Goal: Task Accomplishment & Management: Use online tool/utility

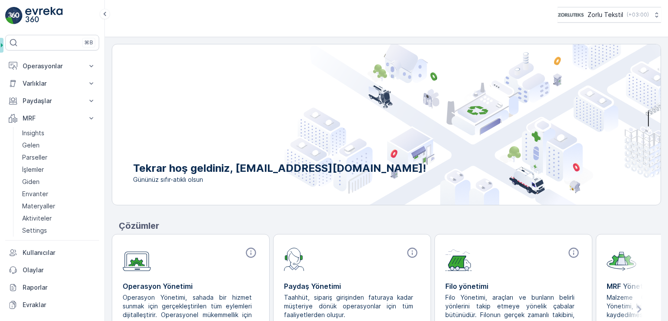
click at [51, 143] on link "Gelen" at bounding box center [59, 145] width 80 height 12
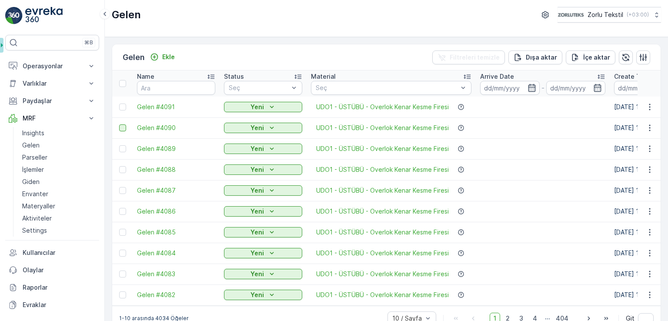
click at [123, 105] on div at bounding box center [122, 106] width 7 height 7
click at [119, 103] on input "checkbox" at bounding box center [119, 103] width 0 height 0
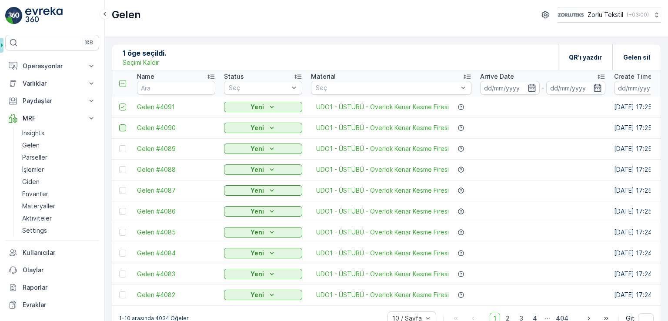
click at [120, 130] on div at bounding box center [122, 127] width 7 height 7
click at [119, 124] on input "checkbox" at bounding box center [119, 124] width 0 height 0
click at [125, 152] on div at bounding box center [122, 148] width 7 height 7
click at [119, 145] on input "checkbox" at bounding box center [119, 145] width 0 height 0
click at [123, 174] on td at bounding box center [122, 169] width 20 height 21
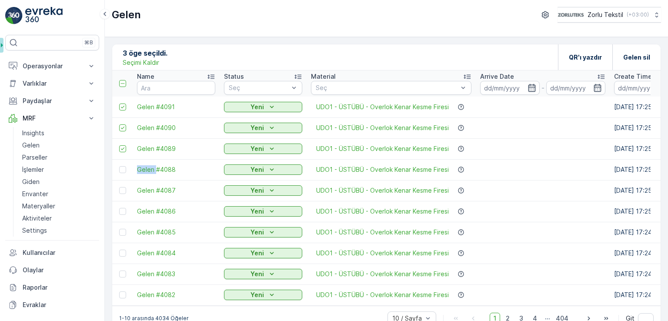
click at [123, 173] on td at bounding box center [122, 169] width 20 height 21
click at [123, 171] on div at bounding box center [122, 169] width 7 height 7
click at [119, 166] on input "checkbox" at bounding box center [119, 166] width 0 height 0
click at [123, 189] on div at bounding box center [122, 190] width 7 height 7
click at [119, 187] on input "checkbox" at bounding box center [119, 187] width 0 height 0
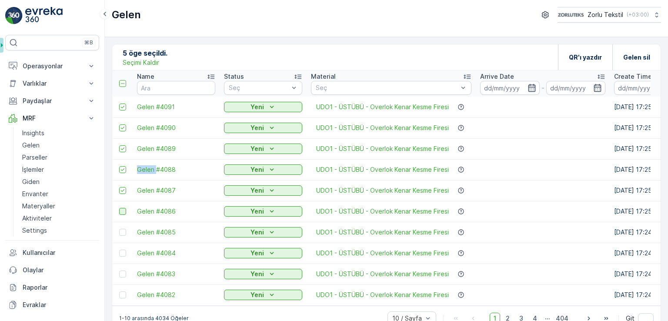
click at [123, 214] on div at bounding box center [122, 211] width 7 height 7
click at [119, 208] on input "checkbox" at bounding box center [119, 208] width 0 height 0
click at [123, 234] on div at bounding box center [122, 232] width 7 height 7
click at [119, 229] on input "checkbox" at bounding box center [119, 229] width 0 height 0
click at [123, 251] on div at bounding box center [122, 253] width 7 height 7
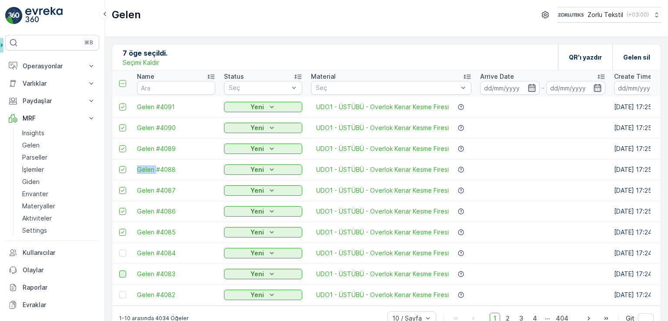
click at [119, 250] on input "checkbox" at bounding box center [119, 250] width 0 height 0
drag, startPoint x: 123, startPoint y: 276, endPoint x: 123, endPoint y: 296, distance: 20.4
click at [123, 277] on div at bounding box center [122, 273] width 7 height 7
click at [119, 270] on input "checkbox" at bounding box center [119, 270] width 0 height 0
click at [122, 296] on div at bounding box center [122, 294] width 7 height 7
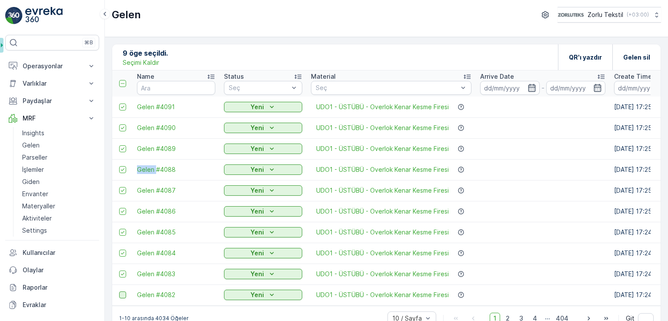
click at [119, 291] on input "checkbox" at bounding box center [119, 291] width 0 height 0
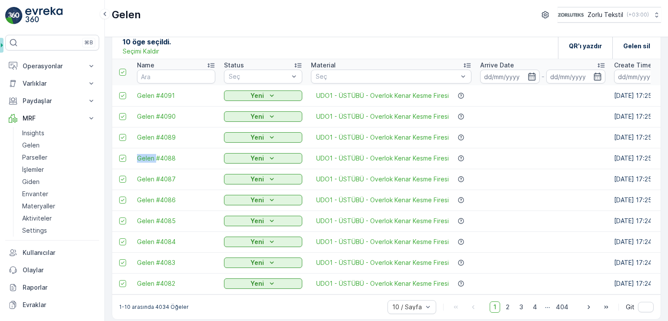
scroll to position [20, 0]
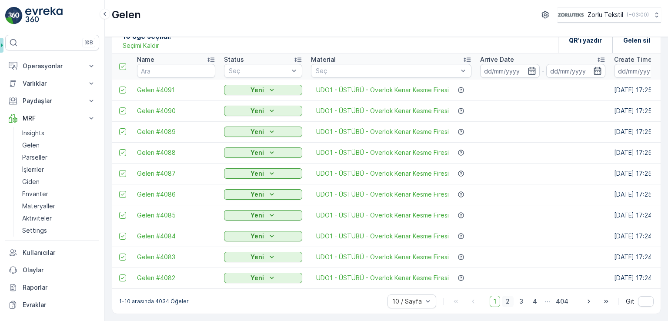
click at [510, 303] on span "2" at bounding box center [508, 301] width 12 height 11
click at [122, 87] on div at bounding box center [122, 90] width 7 height 7
click at [119, 87] on input "checkbox" at bounding box center [119, 87] width 0 height 0
click at [120, 108] on div at bounding box center [122, 110] width 7 height 7
click at [119, 107] on input "checkbox" at bounding box center [119, 107] width 0 height 0
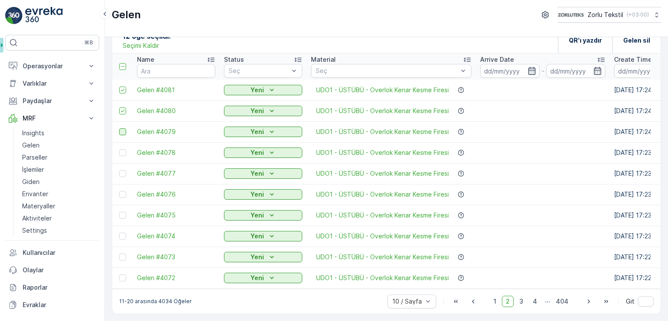
click at [122, 131] on td at bounding box center [122, 131] width 20 height 21
click at [122, 130] on div at bounding box center [122, 131] width 7 height 7
click at [119, 128] on input "checkbox" at bounding box center [119, 128] width 0 height 0
click at [122, 150] on div at bounding box center [122, 152] width 7 height 7
click at [119, 149] on input "checkbox" at bounding box center [119, 149] width 0 height 0
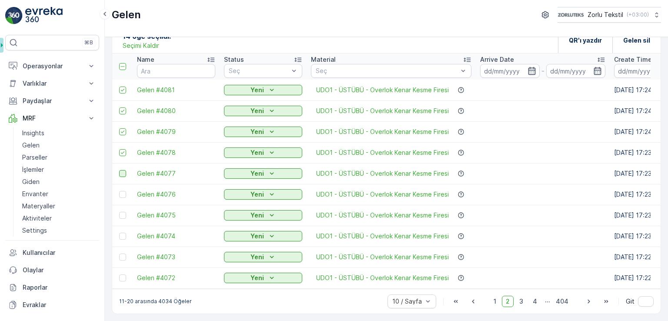
click at [122, 170] on div at bounding box center [122, 173] width 7 height 7
click at [119, 170] on input "checkbox" at bounding box center [119, 170] width 0 height 0
click at [122, 191] on div at bounding box center [122, 194] width 7 height 7
click at [119, 191] on input "checkbox" at bounding box center [119, 191] width 0 height 0
click at [120, 213] on div at bounding box center [122, 215] width 7 height 7
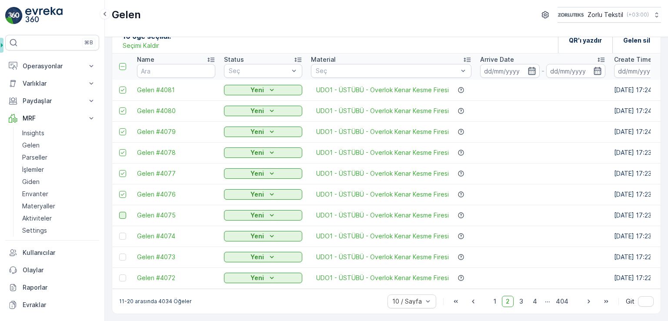
click at [119, 212] on input "checkbox" at bounding box center [119, 212] width 0 height 0
click at [123, 233] on div at bounding box center [122, 236] width 7 height 7
click at [119, 233] on input "checkbox" at bounding box center [119, 233] width 0 height 0
click at [122, 255] on div at bounding box center [122, 256] width 7 height 7
click at [119, 253] on input "checkbox" at bounding box center [119, 253] width 0 height 0
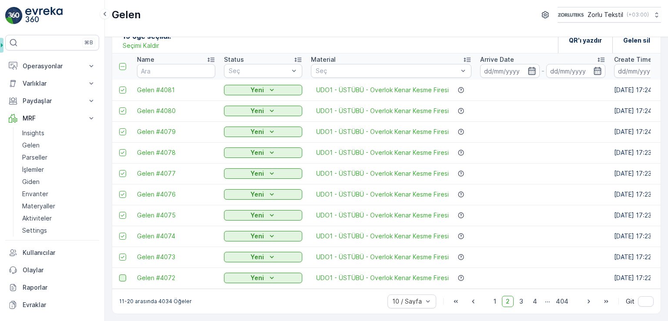
click at [119, 275] on div at bounding box center [122, 277] width 7 height 7
click at [119, 274] on input "checkbox" at bounding box center [119, 274] width 0 height 0
click at [523, 304] on span "3" at bounding box center [521, 301] width 12 height 11
click at [123, 87] on div at bounding box center [122, 90] width 7 height 7
click at [119, 87] on input "checkbox" at bounding box center [119, 87] width 0 height 0
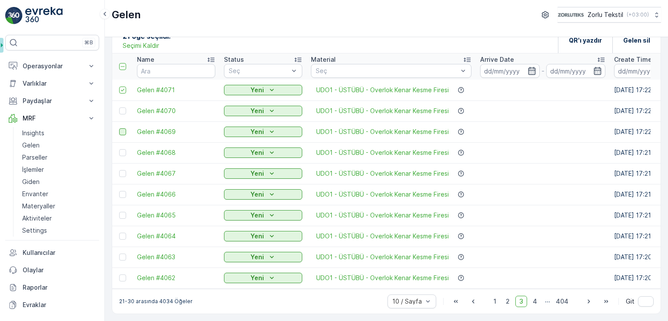
click at [123, 110] on div at bounding box center [122, 110] width 7 height 7
click at [119, 107] on input "checkbox" at bounding box center [119, 107] width 0 height 0
click at [123, 128] on div at bounding box center [122, 131] width 7 height 7
click at [119, 128] on input "checkbox" at bounding box center [119, 128] width 0 height 0
click at [123, 149] on div at bounding box center [122, 152] width 7 height 7
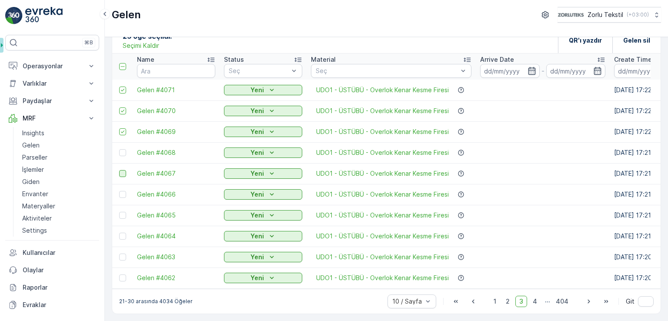
click at [119, 149] on input "checkbox" at bounding box center [119, 149] width 0 height 0
click at [122, 170] on div at bounding box center [122, 173] width 7 height 7
click at [119, 170] on input "checkbox" at bounding box center [119, 170] width 0 height 0
click at [123, 196] on td at bounding box center [122, 194] width 20 height 21
click at [122, 195] on td at bounding box center [122, 194] width 20 height 21
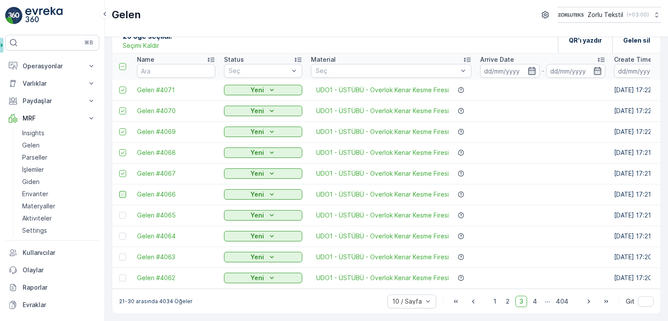
click at [122, 193] on div at bounding box center [122, 194] width 7 height 7
click at [119, 191] on input "checkbox" at bounding box center [119, 191] width 0 height 0
click at [122, 212] on div at bounding box center [122, 215] width 7 height 7
click at [119, 212] on input "checkbox" at bounding box center [119, 212] width 0 height 0
click at [122, 235] on div at bounding box center [122, 236] width 7 height 7
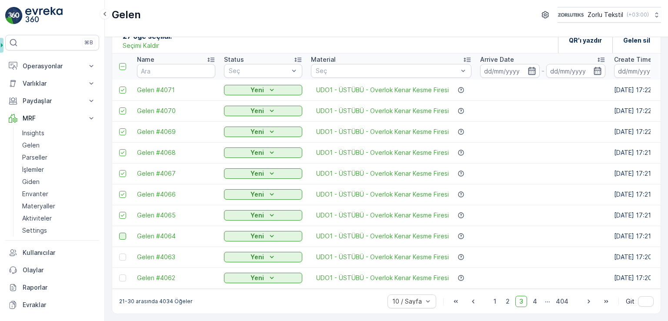
click at [119, 233] on input "checkbox" at bounding box center [119, 233] width 0 height 0
click at [120, 253] on div at bounding box center [122, 256] width 7 height 7
click at [119, 253] on input "checkbox" at bounding box center [119, 253] width 0 height 0
click at [120, 275] on div at bounding box center [122, 277] width 7 height 7
click at [119, 274] on input "checkbox" at bounding box center [119, 274] width 0 height 0
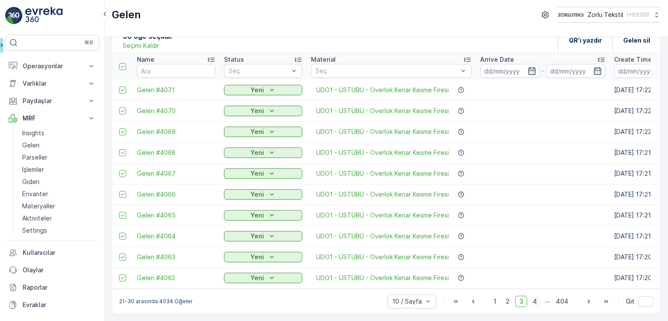
click at [534, 301] on span "4" at bounding box center [535, 301] width 12 height 11
click at [123, 88] on div at bounding box center [122, 90] width 7 height 7
click at [119, 87] on input "checkbox" at bounding box center [119, 87] width 0 height 0
click at [122, 103] on td at bounding box center [122, 110] width 20 height 21
click at [124, 108] on div at bounding box center [122, 110] width 7 height 7
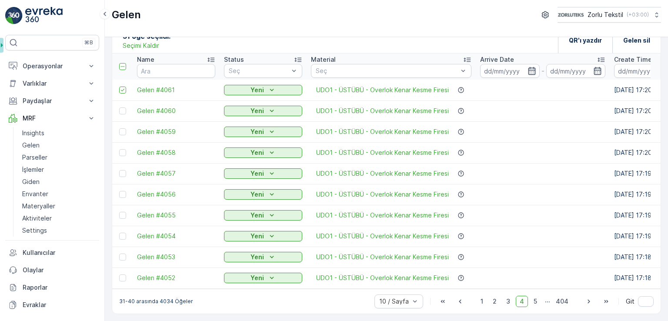
click at [119, 107] on input "checkbox" at bounding box center [119, 107] width 0 height 0
click at [122, 131] on td at bounding box center [122, 131] width 20 height 21
click at [123, 130] on div at bounding box center [122, 131] width 7 height 7
click at [119, 128] on input "checkbox" at bounding box center [119, 128] width 0 height 0
click at [125, 151] on div at bounding box center [122, 152] width 7 height 7
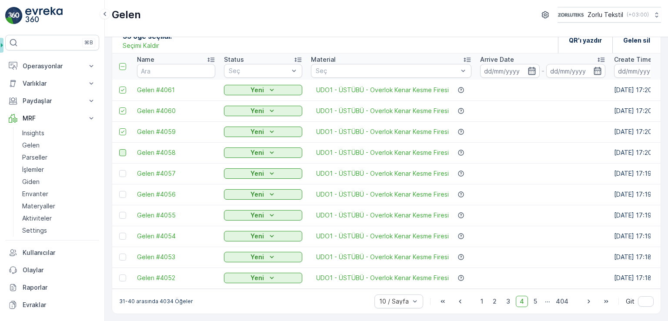
click at [119, 149] on input "checkbox" at bounding box center [119, 149] width 0 height 0
click at [124, 170] on div at bounding box center [122, 173] width 7 height 7
click at [119, 170] on input "checkbox" at bounding box center [119, 170] width 0 height 0
drag, startPoint x: 127, startPoint y: 192, endPoint x: 125, endPoint y: 205, distance: 13.6
click at [127, 192] on div at bounding box center [123, 194] width 9 height 7
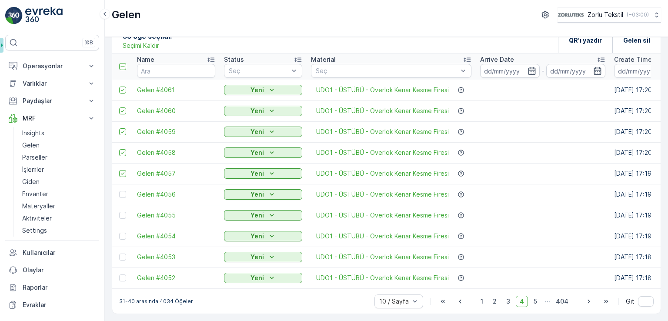
click at [119, 191] on input "checkbox" at bounding box center [119, 191] width 0 height 0
click at [124, 213] on div at bounding box center [122, 215] width 7 height 7
click at [119, 212] on input "checkbox" at bounding box center [119, 212] width 0 height 0
click at [125, 233] on div at bounding box center [122, 236] width 7 height 7
click at [119, 233] on input "checkbox" at bounding box center [119, 233] width 0 height 0
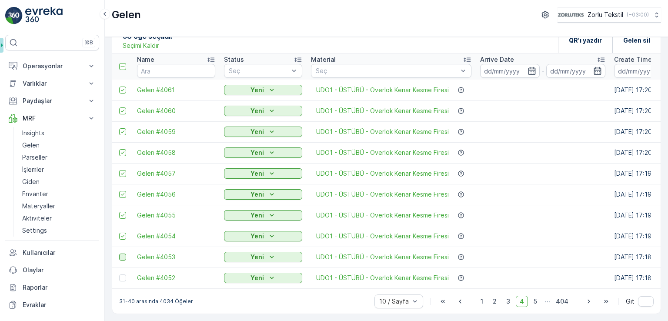
click at [123, 253] on div at bounding box center [122, 256] width 7 height 7
click at [119, 253] on input "checkbox" at bounding box center [119, 253] width 0 height 0
click at [122, 276] on div at bounding box center [122, 277] width 7 height 7
click at [119, 274] on input "checkbox" at bounding box center [119, 274] width 0 height 0
click at [534, 301] on span "5" at bounding box center [535, 301] width 11 height 11
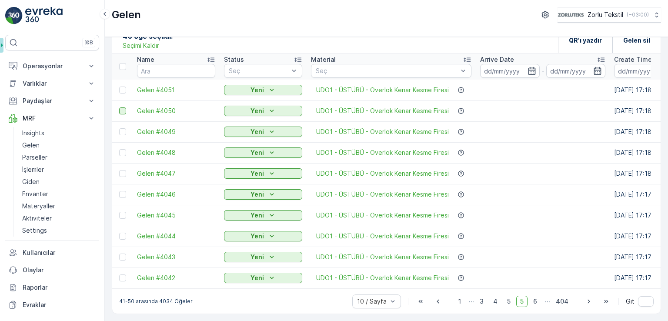
click at [124, 88] on div at bounding box center [122, 90] width 7 height 7
click at [119, 87] on input "checkbox" at bounding box center [119, 87] width 0 height 0
click at [123, 107] on div at bounding box center [122, 110] width 7 height 7
click at [119, 107] on input "checkbox" at bounding box center [119, 107] width 0 height 0
click at [122, 128] on div at bounding box center [122, 131] width 7 height 7
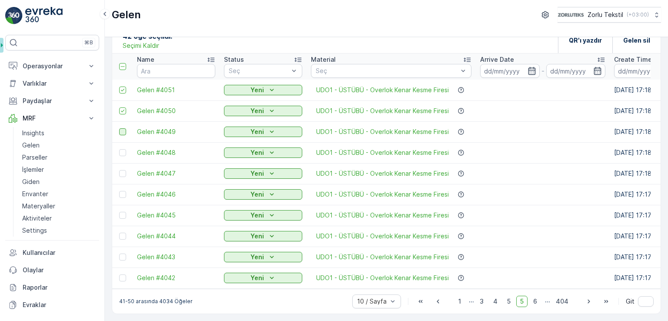
click at [119, 128] on input "checkbox" at bounding box center [119, 128] width 0 height 0
click at [122, 151] on div at bounding box center [122, 152] width 7 height 7
click at [119, 149] on input "checkbox" at bounding box center [119, 149] width 0 height 0
click at [123, 170] on div at bounding box center [122, 173] width 7 height 7
click at [119, 170] on input "checkbox" at bounding box center [119, 170] width 0 height 0
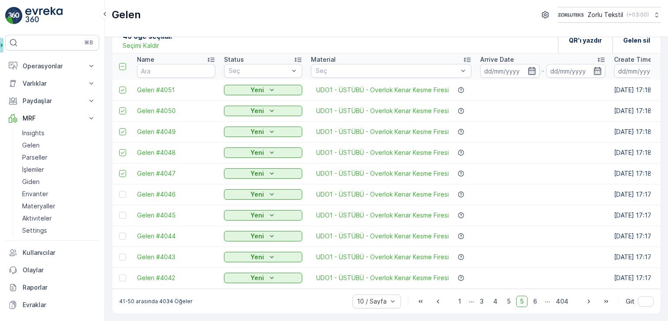
click at [122, 195] on td at bounding box center [122, 194] width 20 height 21
click at [122, 194] on td at bounding box center [122, 194] width 20 height 21
click at [122, 193] on div at bounding box center [122, 194] width 7 height 7
click at [119, 191] on input "checkbox" at bounding box center [119, 191] width 0 height 0
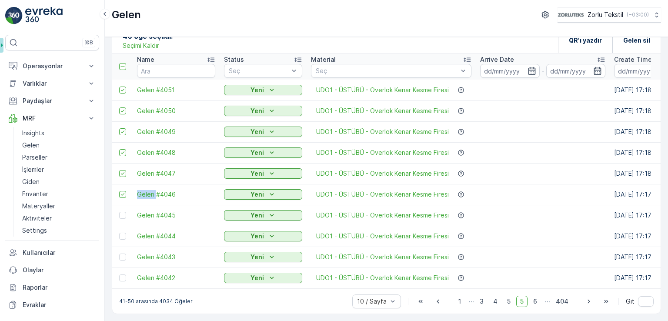
click at [124, 213] on div at bounding box center [122, 215] width 7 height 7
click at [119, 212] on input "checkbox" at bounding box center [119, 212] width 0 height 0
click at [124, 233] on div at bounding box center [122, 236] width 7 height 7
click at [119, 233] on input "checkbox" at bounding box center [119, 233] width 0 height 0
click at [119, 254] on div at bounding box center [122, 256] width 7 height 7
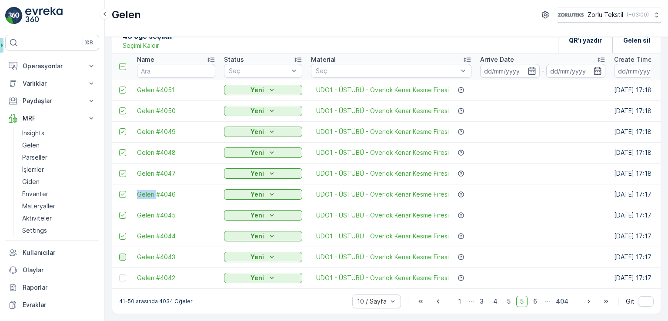
click at [119, 253] on input "checkbox" at bounding box center [119, 253] width 0 height 0
click at [121, 277] on div at bounding box center [122, 277] width 7 height 7
click at [119, 274] on input "checkbox" at bounding box center [119, 274] width 0 height 0
click at [535, 300] on span "6" at bounding box center [535, 301] width 12 height 11
click at [123, 65] on div at bounding box center [122, 66] width 7 height 7
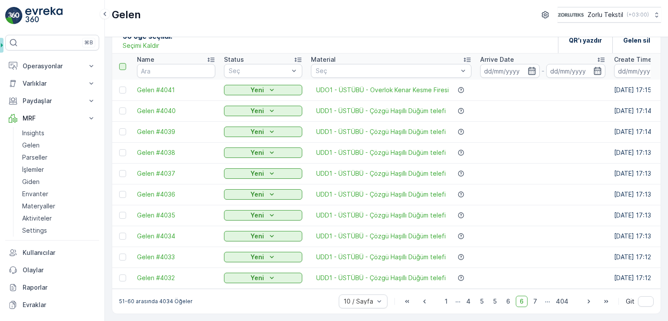
click at [124, 63] on input "checkbox" at bounding box center [124, 63] width 0 height 0
click at [537, 304] on span "7" at bounding box center [535, 301] width 12 height 11
click at [123, 64] on div at bounding box center [122, 66] width 7 height 7
click at [124, 63] on input "checkbox" at bounding box center [124, 63] width 0 height 0
click at [537, 299] on span "8" at bounding box center [535, 301] width 12 height 11
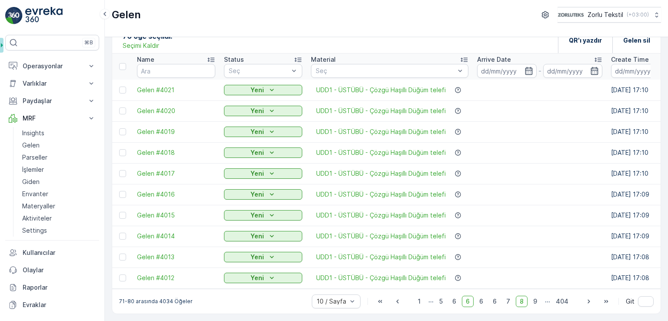
click at [124, 64] on div at bounding box center [122, 66] width 7 height 7
click at [124, 63] on input "checkbox" at bounding box center [124, 63] width 0 height 0
click at [537, 298] on span "9" at bounding box center [535, 301] width 12 height 11
click at [123, 64] on div at bounding box center [122, 66] width 7 height 7
click at [124, 63] on input "checkbox" at bounding box center [124, 63] width 0 height 0
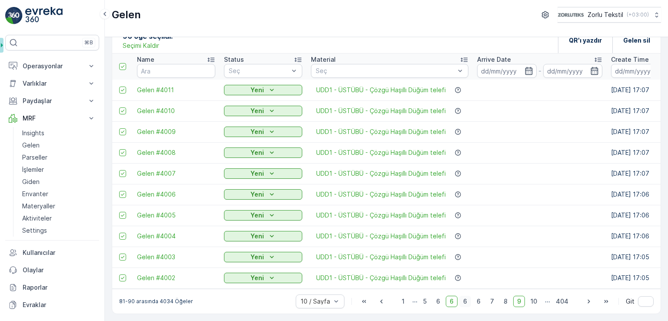
click at [467, 304] on span "6" at bounding box center [465, 301] width 12 height 11
click at [589, 302] on icon "button" at bounding box center [588, 301] width 9 height 9
click at [586, 302] on icon "button" at bounding box center [588, 301] width 9 height 9
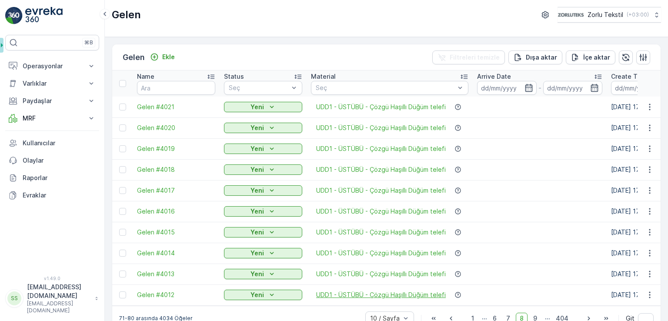
scroll to position [20, 0]
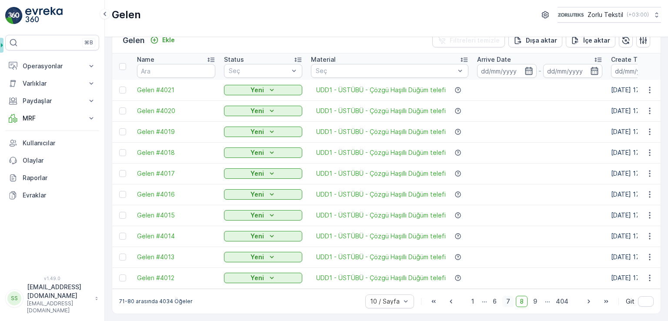
click at [511, 301] on span "7" at bounding box center [508, 301] width 12 height 11
click at [496, 302] on span "5" at bounding box center [494, 301] width 11 height 11
click at [446, 301] on span "1" at bounding box center [445, 301] width 10 height 11
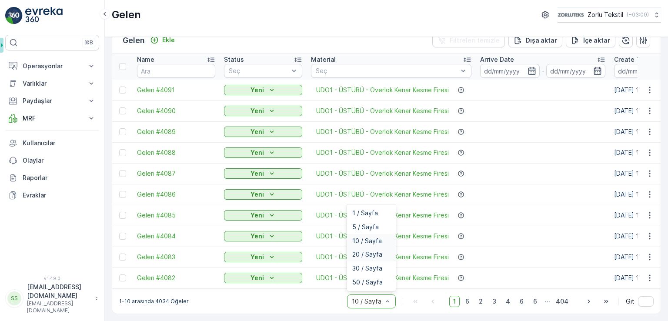
click at [373, 251] on span "20 / Sayfa" at bounding box center [367, 254] width 30 height 7
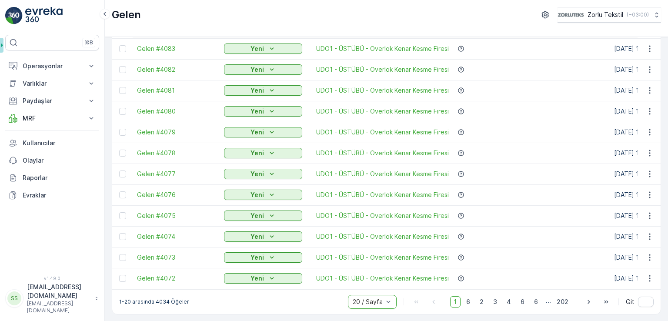
scroll to position [229, 0]
click at [377, 300] on div at bounding box center [368, 301] width 32 height 7
click at [370, 212] on span "1 / Sayfa" at bounding box center [366, 213] width 26 height 7
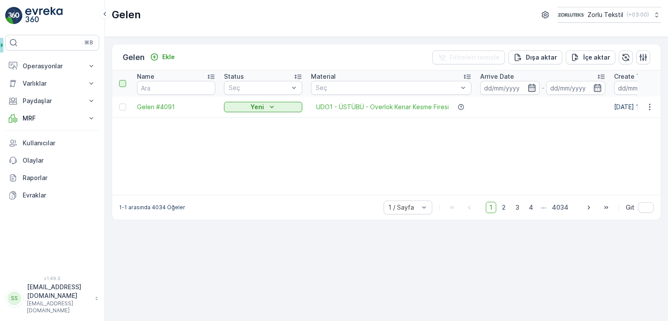
click at [124, 83] on div at bounding box center [122, 83] width 7 height 7
click at [124, 80] on input "checkbox" at bounding box center [124, 80] width 0 height 0
click at [506, 206] on span "2" at bounding box center [504, 207] width 12 height 11
click at [42, 118] on p "MRF" at bounding box center [52, 118] width 59 height 9
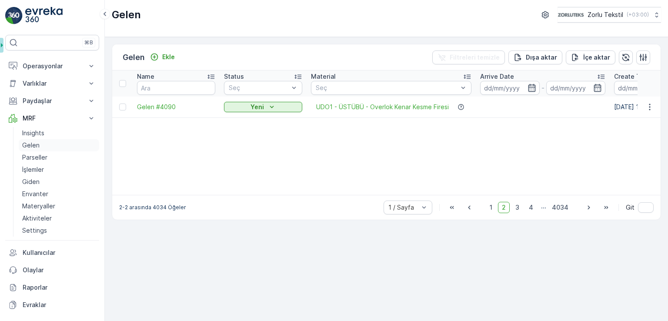
click at [50, 148] on link "Gelen" at bounding box center [59, 145] width 80 height 12
click at [44, 142] on link "Gelen" at bounding box center [59, 145] width 80 height 12
click at [493, 210] on span "1" at bounding box center [491, 207] width 10 height 11
click at [409, 207] on div at bounding box center [403, 207] width 32 height 7
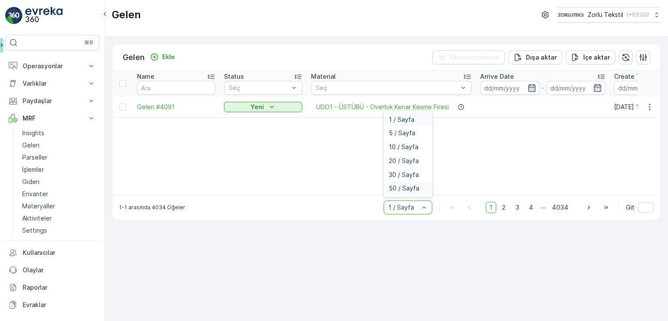
click at [412, 186] on span "50 / Sayfa" at bounding box center [404, 188] width 30 height 7
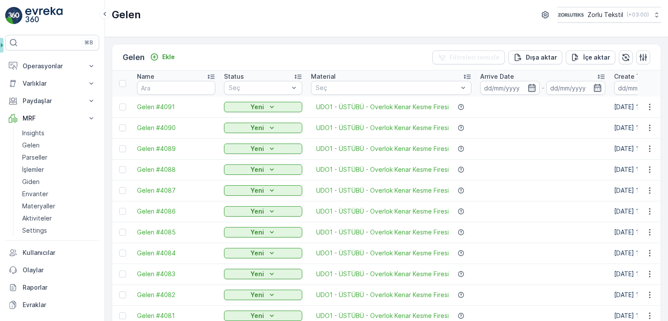
click at [123, 83] on div at bounding box center [122, 83] width 7 height 7
click at [124, 80] on input "checkbox" at bounding box center [124, 80] width 0 height 0
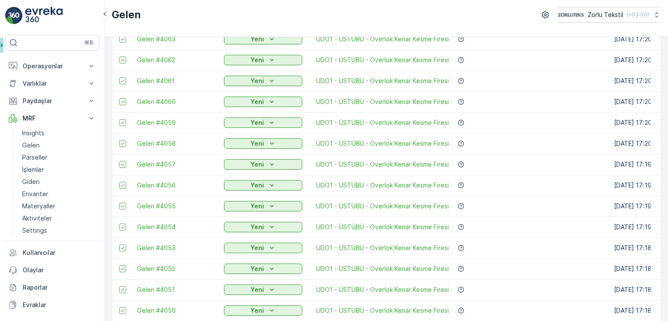
scroll to position [855, 0]
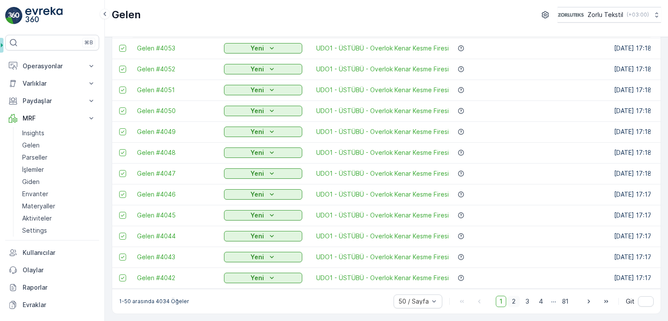
click at [514, 304] on span "2" at bounding box center [514, 301] width 12 height 11
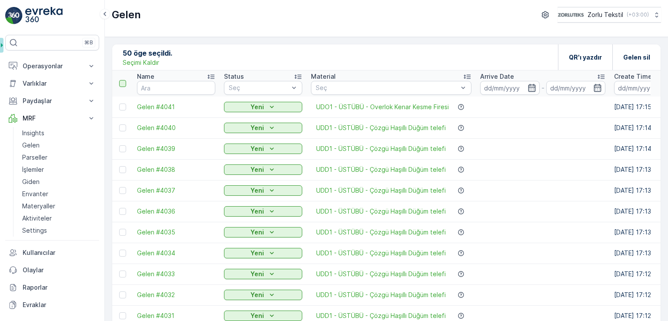
click at [122, 81] on div at bounding box center [122, 83] width 7 height 7
click at [124, 80] on input "checkbox" at bounding box center [124, 80] width 0 height 0
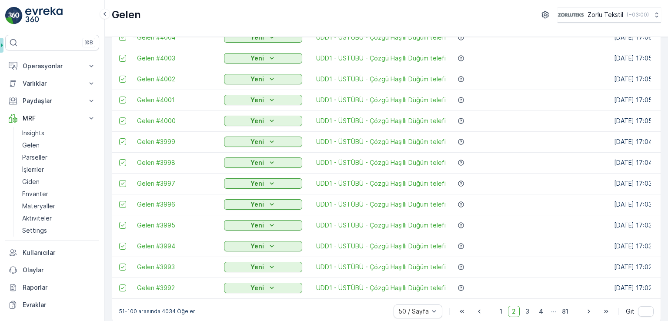
scroll to position [855, 0]
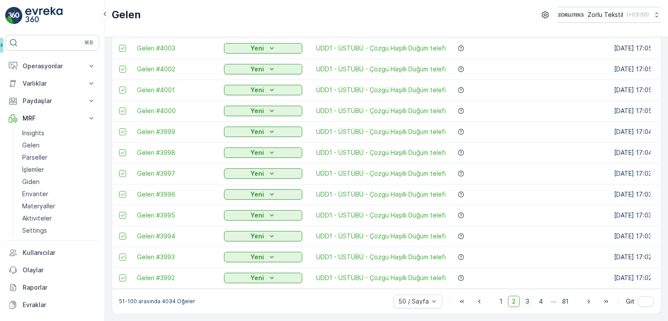
click at [527, 301] on span "3" at bounding box center [527, 301] width 12 height 11
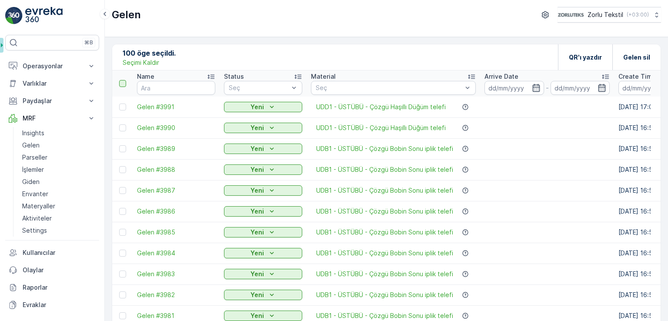
click at [125, 81] on div at bounding box center [122, 83] width 7 height 7
click at [124, 80] on input "checkbox" at bounding box center [124, 80] width 0 height 0
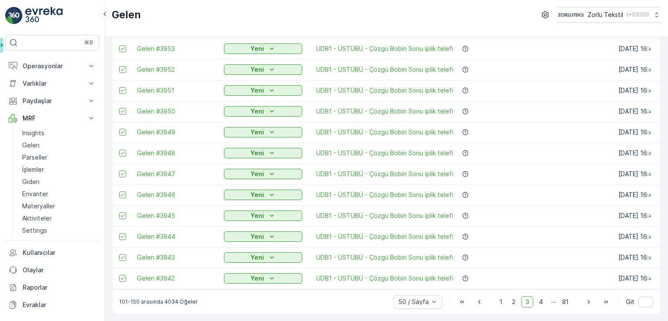
scroll to position [855, 0]
click at [542, 302] on span "4" at bounding box center [541, 301] width 12 height 11
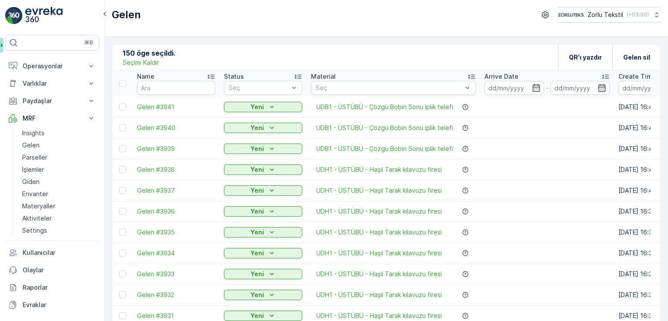
click at [122, 87] on th at bounding box center [122, 83] width 20 height 26
click at [122, 86] on div at bounding box center [122, 83] width 7 height 7
click at [124, 80] on input "checkbox" at bounding box center [124, 80] width 0 height 0
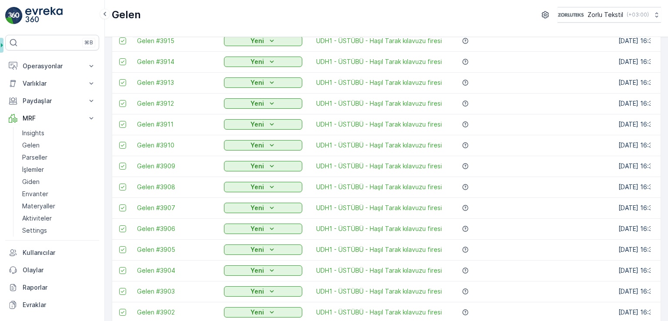
scroll to position [855, 0]
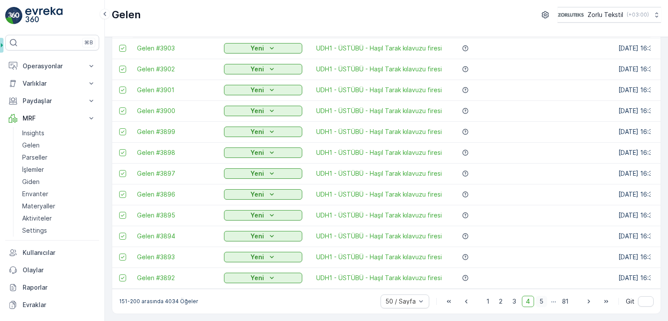
click at [539, 303] on span "5" at bounding box center [541, 301] width 11 height 11
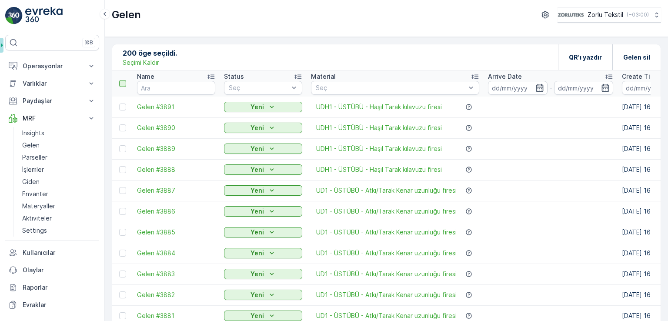
click at [123, 82] on div at bounding box center [122, 83] width 7 height 7
click at [124, 80] on input "checkbox" at bounding box center [124, 80] width 0 height 0
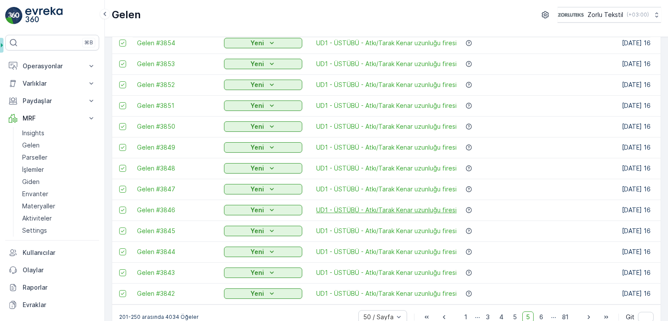
scroll to position [855, 0]
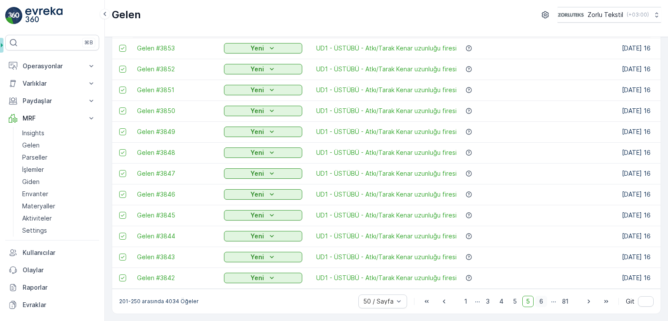
click at [539, 303] on span "6" at bounding box center [541, 301] width 12 height 11
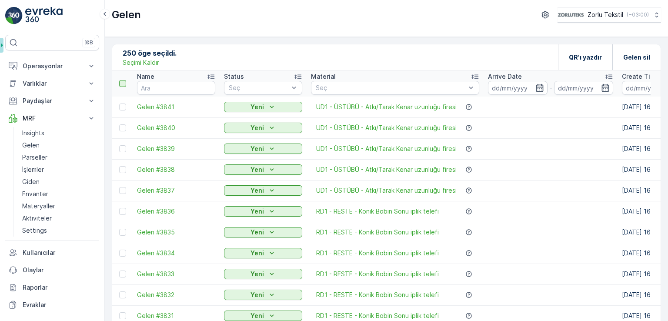
click at [124, 84] on div at bounding box center [122, 83] width 7 height 7
click at [124, 80] on input "checkbox" at bounding box center [124, 80] width 0 height 0
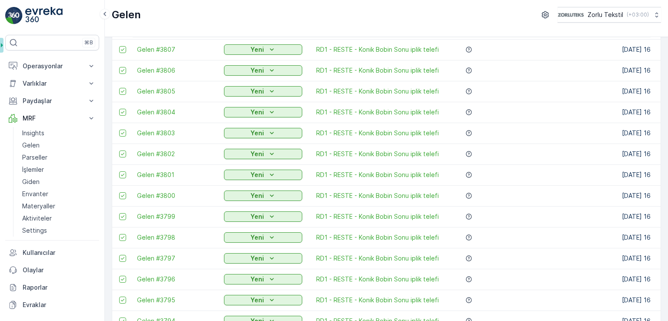
scroll to position [855, 0]
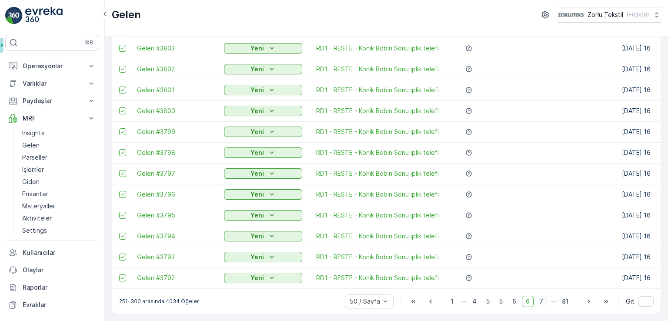
click at [539, 301] on span "7" at bounding box center [541, 301] width 12 height 11
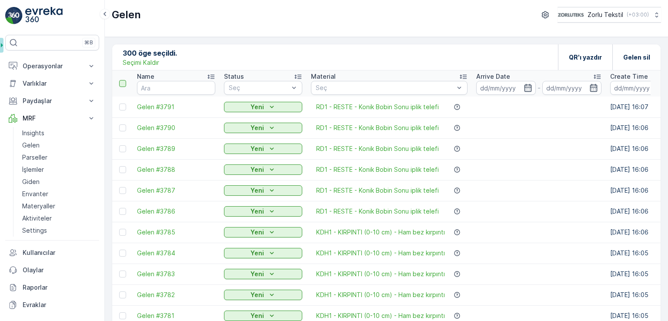
click at [124, 86] on div at bounding box center [122, 83] width 7 height 7
click at [124, 80] on input "checkbox" at bounding box center [124, 80] width 0 height 0
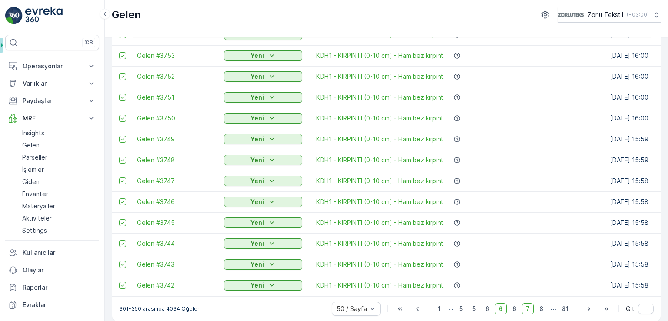
scroll to position [855, 0]
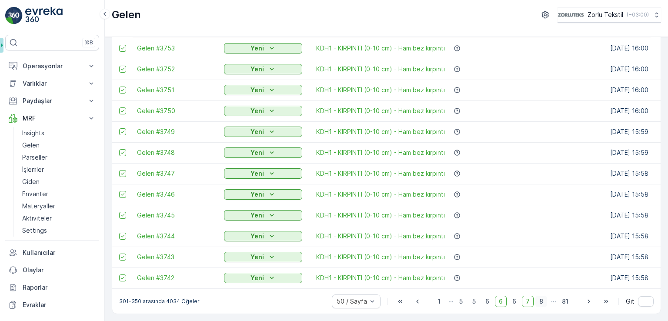
click at [541, 303] on span "8" at bounding box center [541, 301] width 12 height 11
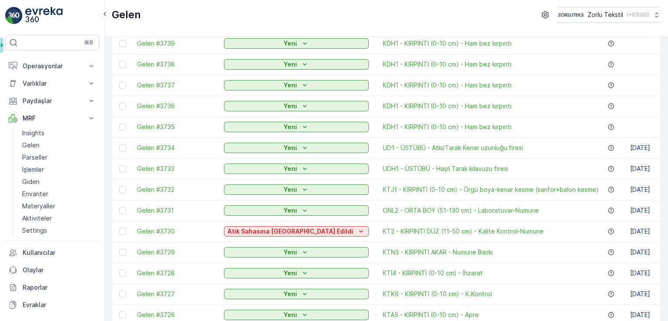
scroll to position [43, 0]
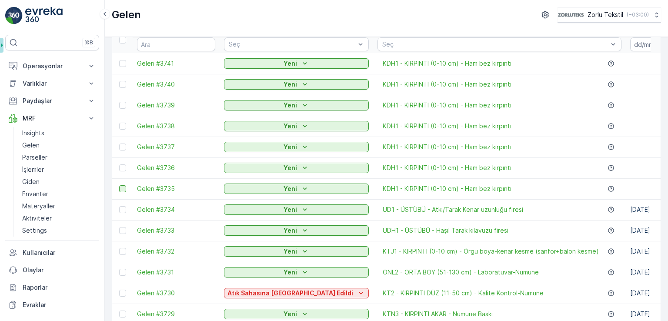
click at [123, 190] on div at bounding box center [122, 188] width 7 height 7
click at [119, 185] on input "checkbox" at bounding box center [119, 185] width 0 height 0
click at [122, 169] on div at bounding box center [122, 167] width 7 height 7
click at [119, 164] on input "checkbox" at bounding box center [119, 164] width 0 height 0
click at [122, 146] on div at bounding box center [122, 146] width 7 height 7
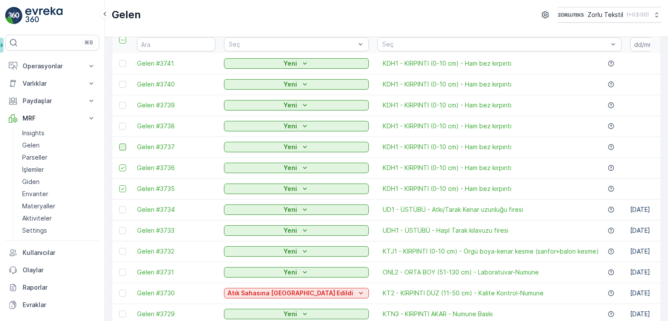
click at [119, 143] on input "checkbox" at bounding box center [119, 143] width 0 height 0
click at [122, 127] on div at bounding box center [122, 126] width 7 height 7
click at [119, 123] on input "checkbox" at bounding box center [119, 123] width 0 height 0
click at [121, 102] on div at bounding box center [122, 105] width 7 height 7
click at [119, 102] on input "checkbox" at bounding box center [119, 102] width 0 height 0
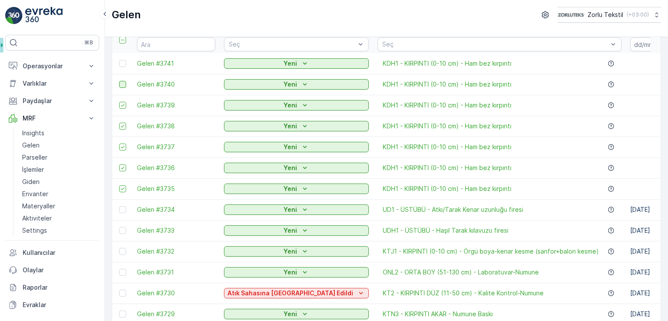
click at [121, 84] on div at bounding box center [122, 84] width 7 height 7
click at [119, 81] on input "checkbox" at bounding box center [119, 81] width 0 height 0
click at [122, 64] on div at bounding box center [122, 63] width 7 height 7
click at [119, 60] on input "checkbox" at bounding box center [119, 60] width 0 height 0
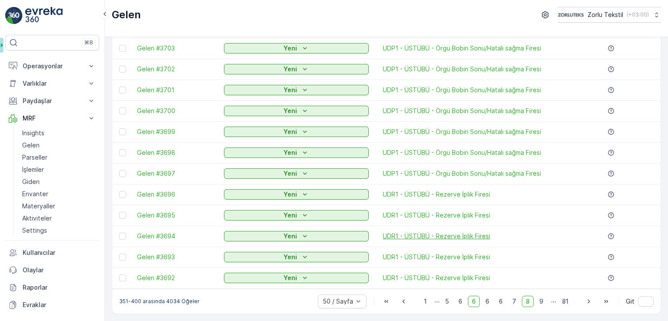
scroll to position [855, 0]
click at [423, 299] on span "1" at bounding box center [425, 301] width 10 height 11
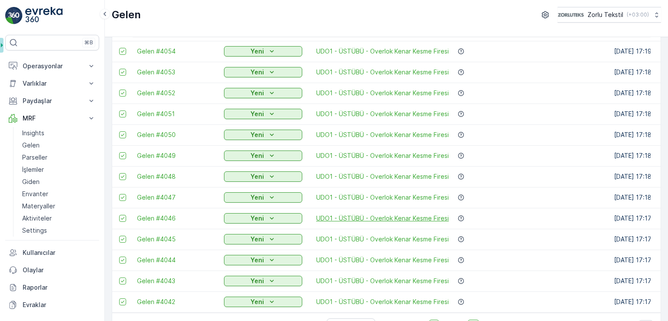
scroll to position [855, 0]
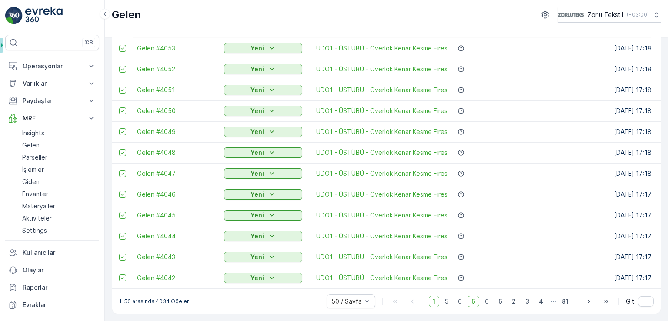
click at [435, 303] on span "1" at bounding box center [434, 301] width 10 height 11
click at [447, 303] on span "5" at bounding box center [446, 301] width 11 height 11
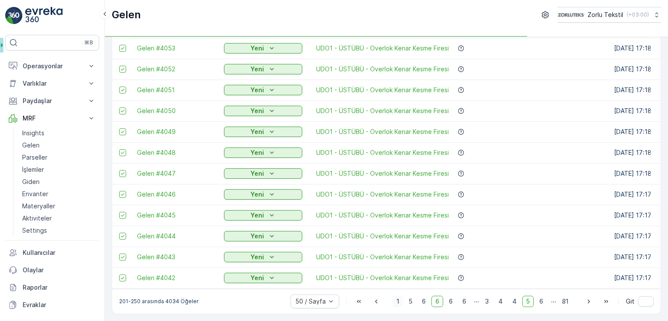
click at [398, 303] on span "1" at bounding box center [398, 301] width 10 height 11
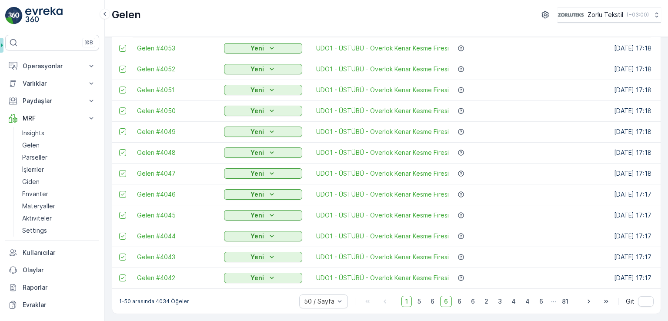
click at [410, 302] on span "1" at bounding box center [406, 301] width 10 height 11
click at [407, 302] on span "1" at bounding box center [406, 301] width 10 height 11
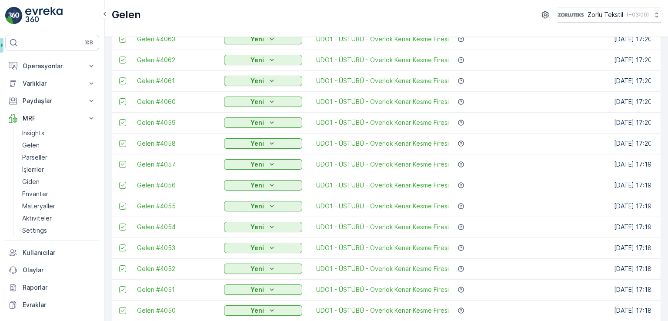
scroll to position [855, 0]
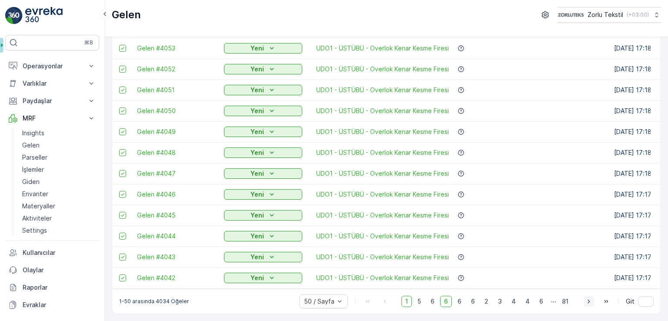
click at [587, 301] on icon "button" at bounding box center [588, 301] width 2 height 4
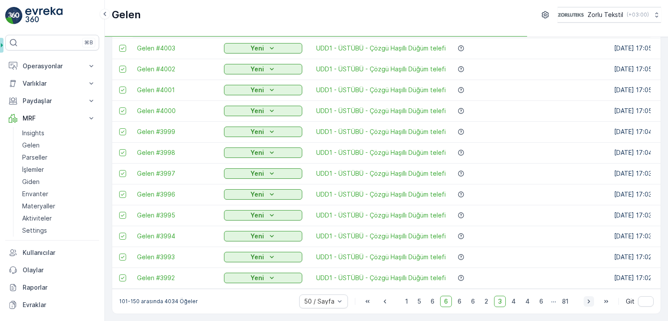
click at [587, 301] on icon "button" at bounding box center [588, 301] width 2 height 4
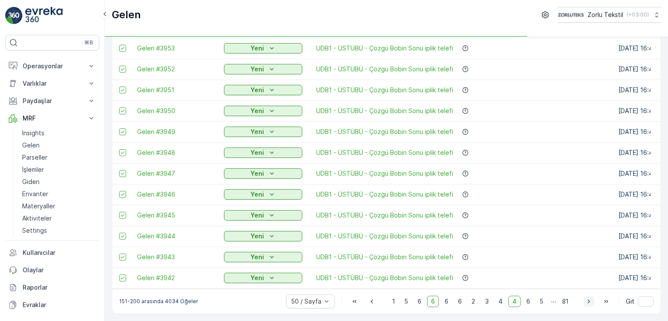
click at [587, 301] on icon "button" at bounding box center [588, 301] width 2 height 4
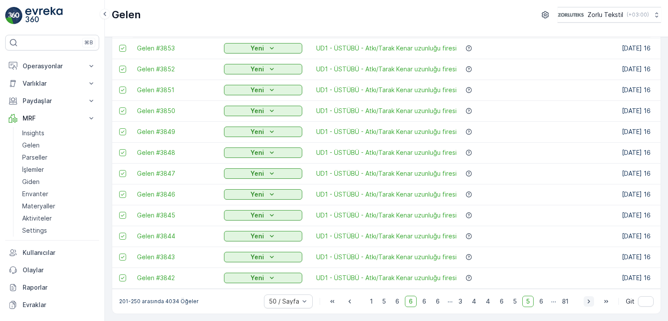
click at [587, 301] on icon "button" at bounding box center [588, 301] width 2 height 4
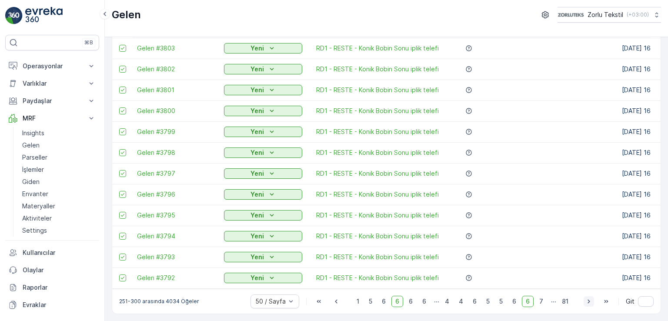
click at [587, 301] on icon "button" at bounding box center [588, 301] width 2 height 4
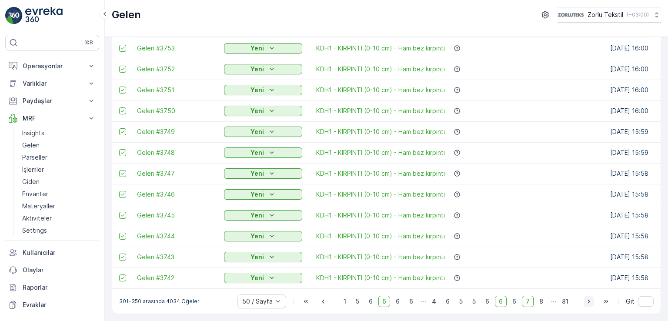
click at [587, 301] on icon "button" at bounding box center [588, 301] width 2 height 4
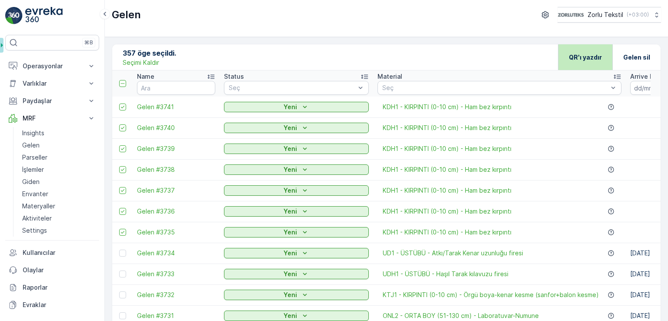
click at [590, 58] on p "QR'ı yazdır" at bounding box center [585, 57] width 33 height 9
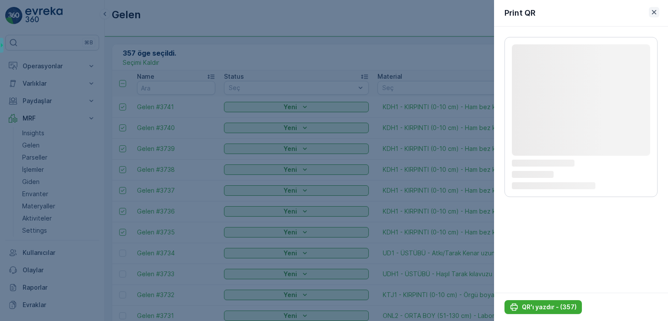
click at [656, 9] on icon "button" at bounding box center [654, 12] width 9 height 9
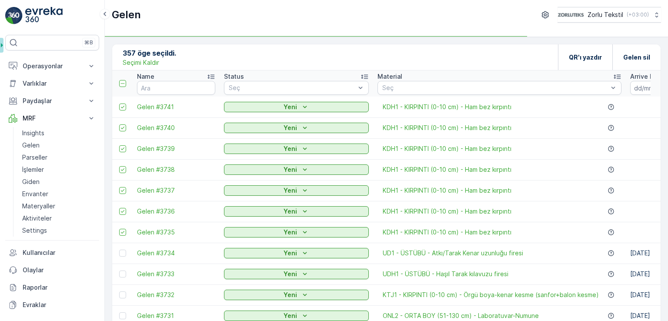
click at [140, 63] on p "Seçimi Kaldır" at bounding box center [141, 62] width 37 height 9
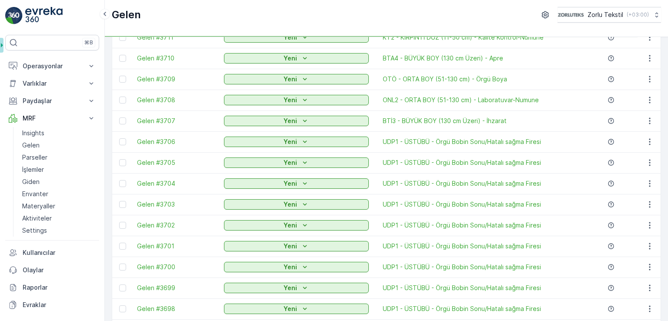
scroll to position [855, 0]
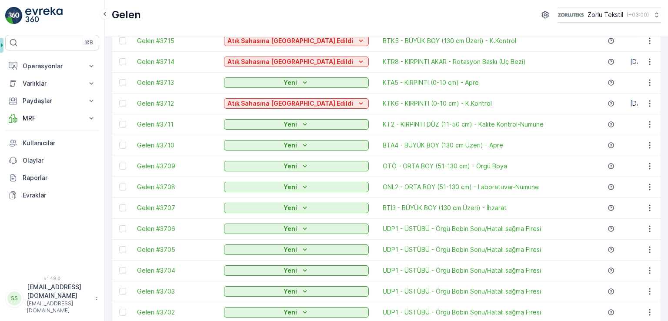
scroll to position [855, 0]
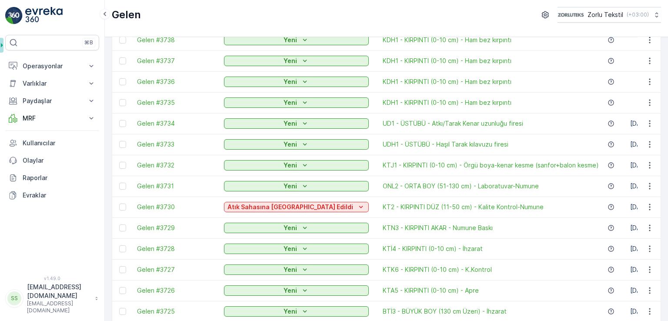
scroll to position [87, 0]
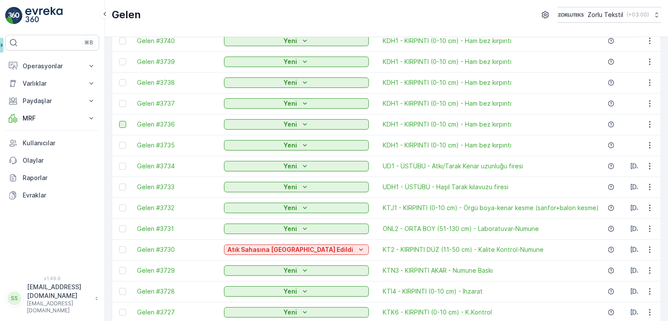
drag, startPoint x: 122, startPoint y: 143, endPoint x: 121, endPoint y: 123, distance: 20.4
click at [122, 143] on div at bounding box center [122, 145] width 7 height 7
click at [119, 142] on input "checkbox" at bounding box center [119, 142] width 0 height 0
click at [121, 123] on div at bounding box center [122, 124] width 7 height 7
click at [119, 121] on input "checkbox" at bounding box center [119, 121] width 0 height 0
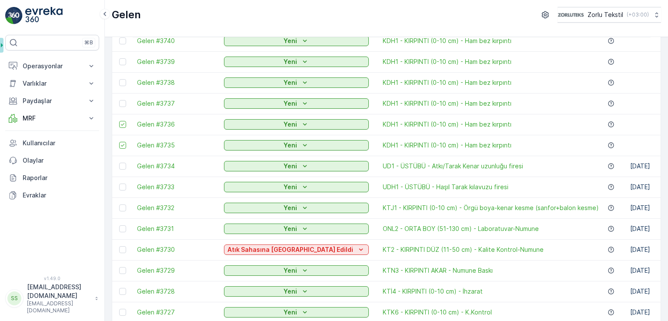
click at [122, 98] on td at bounding box center [122, 103] width 20 height 21
click at [122, 101] on div at bounding box center [122, 103] width 7 height 7
click at [119, 100] on input "checkbox" at bounding box center [119, 100] width 0 height 0
click at [122, 81] on div at bounding box center [122, 82] width 7 height 7
click at [119, 79] on input "checkbox" at bounding box center [119, 79] width 0 height 0
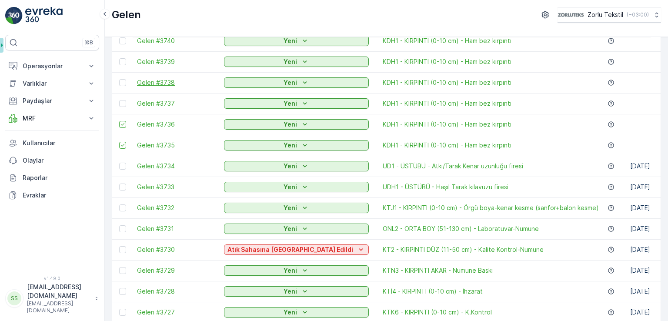
click at [123, 63] on div at bounding box center [122, 61] width 7 height 7
click at [119, 58] on input "checkbox" at bounding box center [119, 58] width 0 height 0
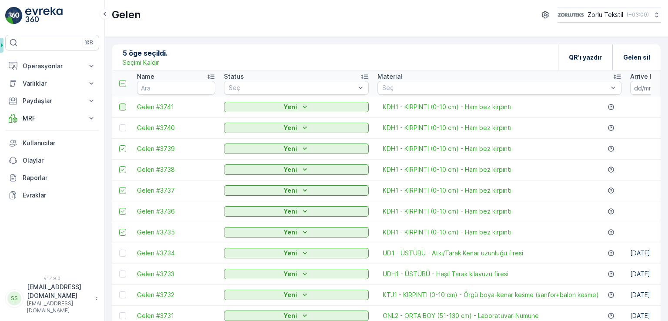
drag, startPoint x: 123, startPoint y: 127, endPoint x: 123, endPoint y: 108, distance: 19.2
click at [123, 127] on div at bounding box center [122, 127] width 7 height 7
click at [119, 124] on input "checkbox" at bounding box center [119, 124] width 0 height 0
click at [123, 108] on div at bounding box center [122, 106] width 7 height 7
click at [119, 103] on input "checkbox" at bounding box center [119, 103] width 0 height 0
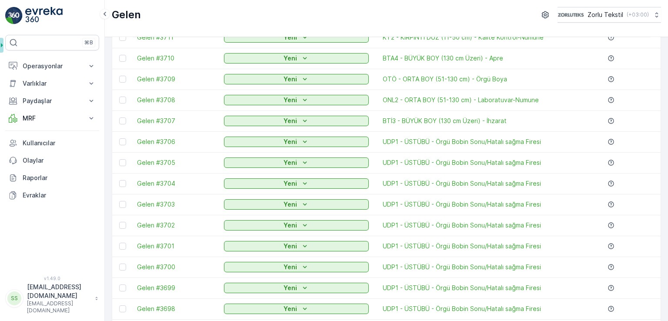
scroll to position [855, 0]
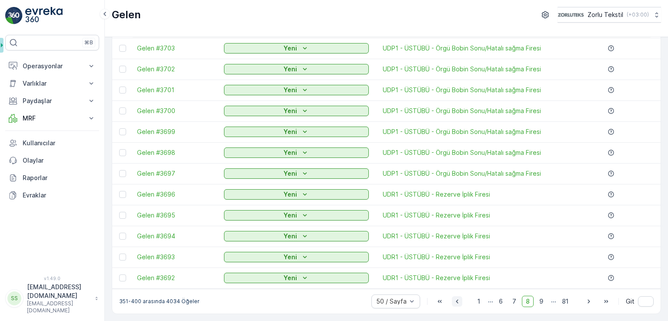
click at [455, 301] on icon "button" at bounding box center [457, 301] width 9 height 9
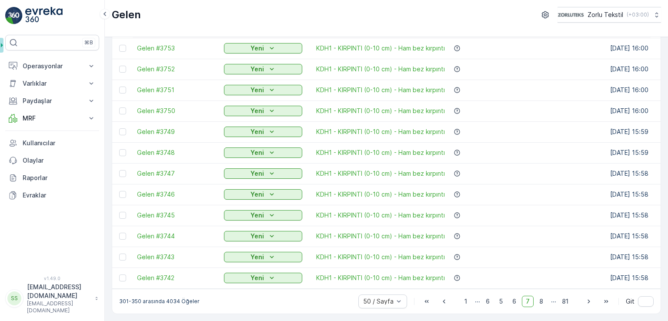
scroll to position [855, 0]
click at [122, 274] on div at bounding box center [122, 277] width 7 height 7
click at [119, 274] on input "checkbox" at bounding box center [119, 274] width 0 height 0
click at [123, 254] on div at bounding box center [122, 256] width 7 height 7
click at [119, 253] on input "checkbox" at bounding box center [119, 253] width 0 height 0
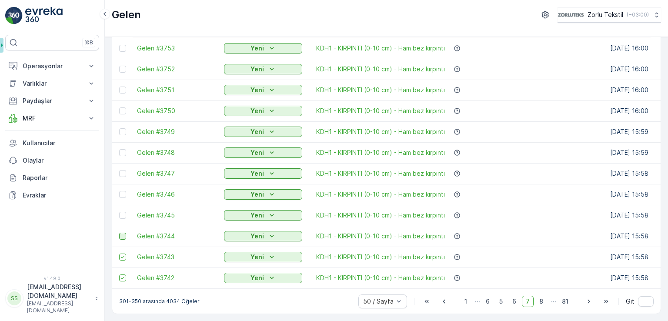
click at [123, 233] on div at bounding box center [122, 236] width 7 height 7
click at [119, 233] on input "checkbox" at bounding box center [119, 233] width 0 height 0
click at [123, 212] on div at bounding box center [122, 215] width 7 height 7
click at [119, 212] on input "checkbox" at bounding box center [119, 212] width 0 height 0
click at [123, 191] on div at bounding box center [122, 194] width 7 height 7
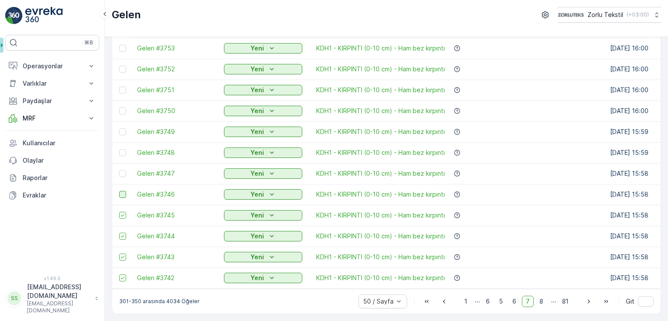
click at [119, 191] on input "checkbox" at bounding box center [119, 191] width 0 height 0
click at [124, 170] on div at bounding box center [122, 173] width 7 height 7
click at [119, 170] on input "checkbox" at bounding box center [119, 170] width 0 height 0
click at [123, 150] on div at bounding box center [122, 152] width 7 height 7
click at [119, 149] on input "checkbox" at bounding box center [119, 149] width 0 height 0
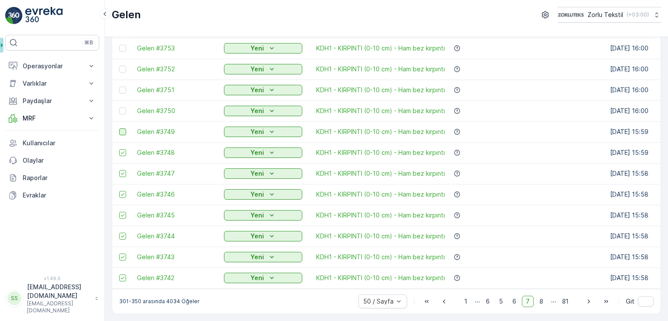
click at [122, 128] on div at bounding box center [122, 131] width 7 height 7
click at [119, 128] on input "checkbox" at bounding box center [119, 128] width 0 height 0
click at [121, 107] on div at bounding box center [122, 110] width 7 height 7
click at [119, 107] on input "checkbox" at bounding box center [119, 107] width 0 height 0
click at [122, 87] on div at bounding box center [122, 90] width 7 height 7
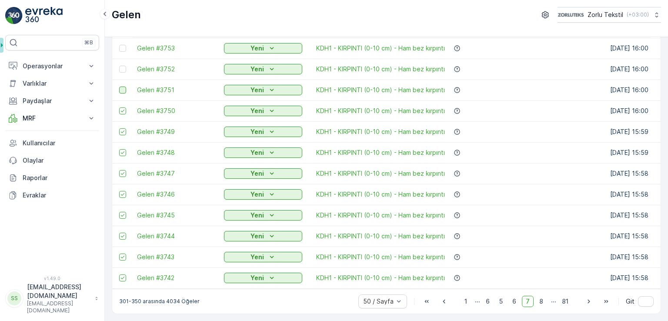
click at [119, 87] on input "checkbox" at bounding box center [119, 87] width 0 height 0
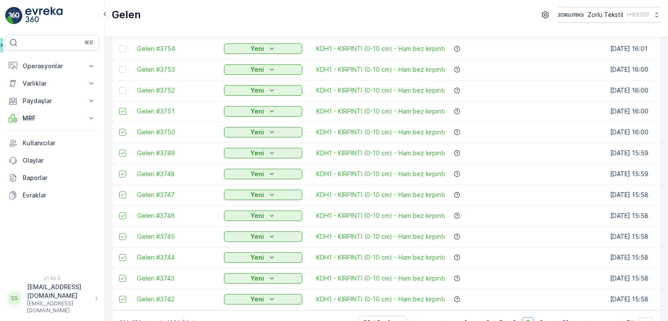
scroll to position [812, 0]
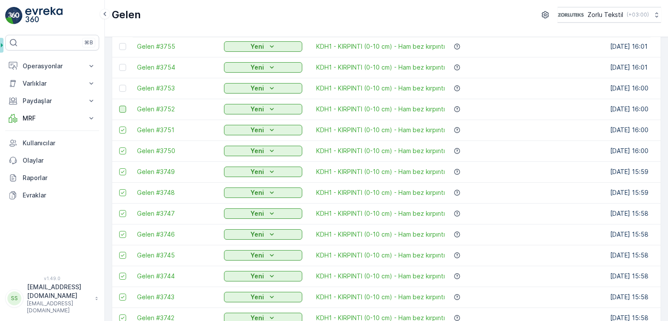
click at [124, 109] on div at bounding box center [122, 109] width 7 height 7
click at [119, 106] on input "checkbox" at bounding box center [119, 106] width 0 height 0
click at [123, 89] on div at bounding box center [122, 88] width 7 height 7
click at [119, 85] on input "checkbox" at bounding box center [119, 85] width 0 height 0
drag, startPoint x: 124, startPoint y: 65, endPoint x: 133, endPoint y: 112, distance: 47.3
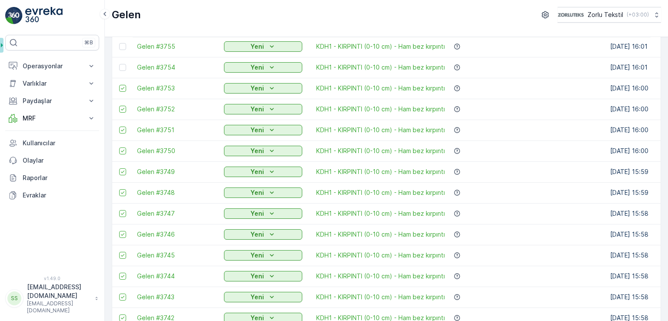
click at [124, 66] on div at bounding box center [122, 67] width 7 height 7
click at [119, 64] on input "checkbox" at bounding box center [119, 64] width 0 height 0
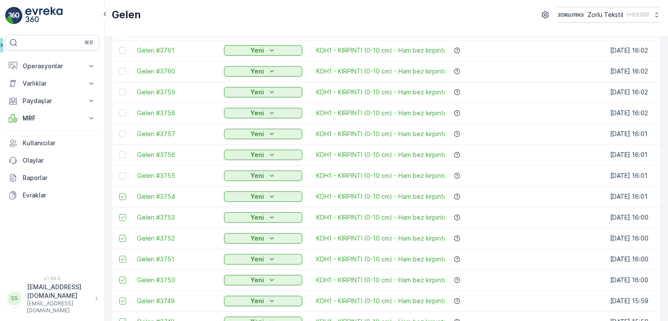
scroll to position [681, 0]
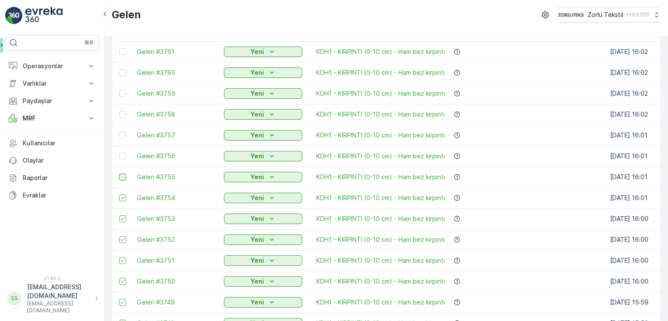
click at [123, 175] on div at bounding box center [122, 176] width 7 height 7
click at [119, 173] on input "checkbox" at bounding box center [119, 173] width 0 height 0
click at [122, 154] on div at bounding box center [122, 156] width 7 height 7
click at [119, 153] on input "checkbox" at bounding box center [119, 153] width 0 height 0
click at [123, 132] on div at bounding box center [122, 135] width 7 height 7
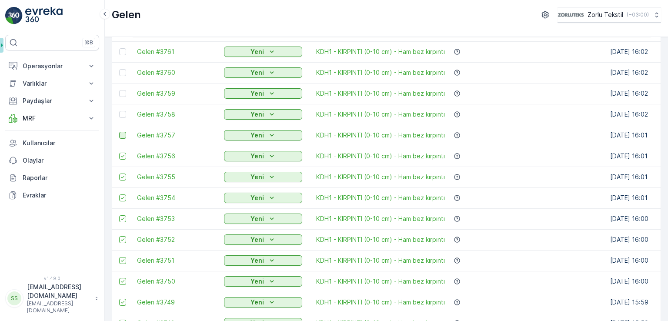
click at [119, 132] on input "checkbox" at bounding box center [119, 132] width 0 height 0
click at [123, 111] on div at bounding box center [122, 114] width 7 height 7
click at [119, 111] on input "checkbox" at bounding box center [119, 111] width 0 height 0
click at [122, 93] on div at bounding box center [122, 93] width 7 height 7
click at [119, 90] on input "checkbox" at bounding box center [119, 90] width 0 height 0
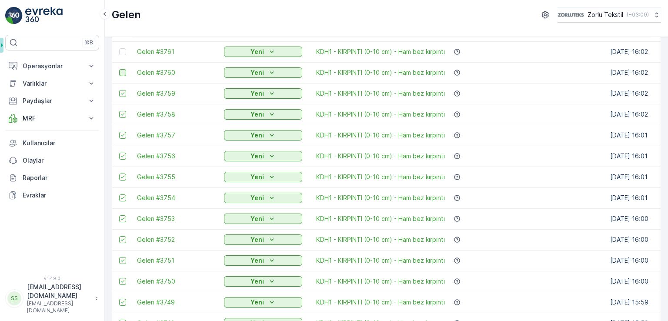
click at [123, 72] on div at bounding box center [122, 72] width 7 height 7
click at [119, 69] on input "checkbox" at bounding box center [119, 69] width 0 height 0
click at [125, 53] on div at bounding box center [122, 51] width 7 height 7
click at [119, 48] on input "checkbox" at bounding box center [119, 48] width 0 height 0
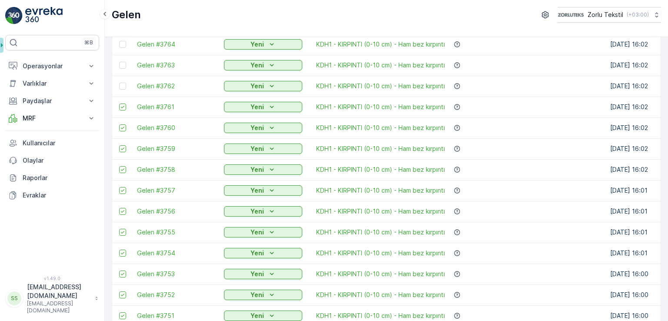
scroll to position [551, 0]
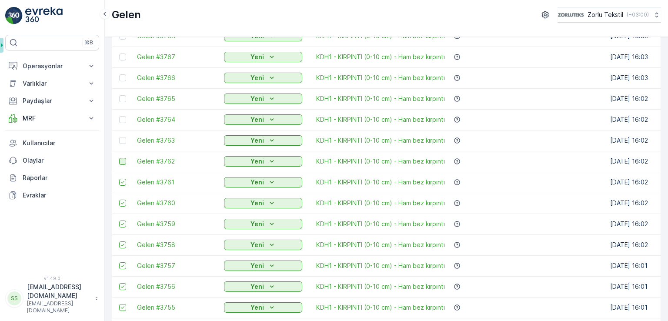
click at [120, 162] on div at bounding box center [122, 161] width 7 height 7
click at [119, 158] on input "checkbox" at bounding box center [119, 158] width 0 height 0
click at [123, 139] on div at bounding box center [122, 140] width 7 height 7
click at [119, 137] on input "checkbox" at bounding box center [119, 137] width 0 height 0
click at [123, 120] on div at bounding box center [122, 119] width 7 height 7
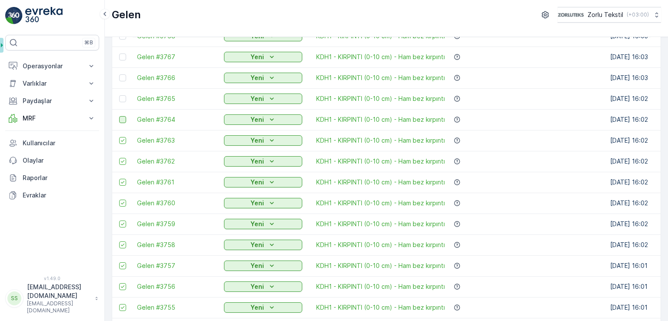
click at [119, 116] on input "checkbox" at bounding box center [119, 116] width 0 height 0
click at [122, 98] on div at bounding box center [122, 98] width 7 height 7
click at [119, 95] on input "checkbox" at bounding box center [119, 95] width 0 height 0
click at [123, 78] on div at bounding box center [122, 77] width 7 height 7
click at [119, 74] on input "checkbox" at bounding box center [119, 74] width 0 height 0
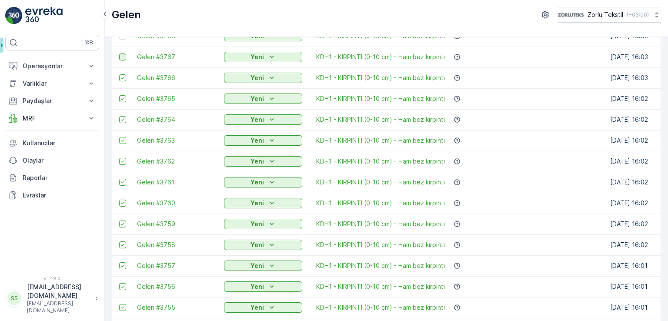
click at [123, 57] on div at bounding box center [122, 56] width 7 height 7
click at [119, 53] on input "checkbox" at bounding box center [119, 53] width 0 height 0
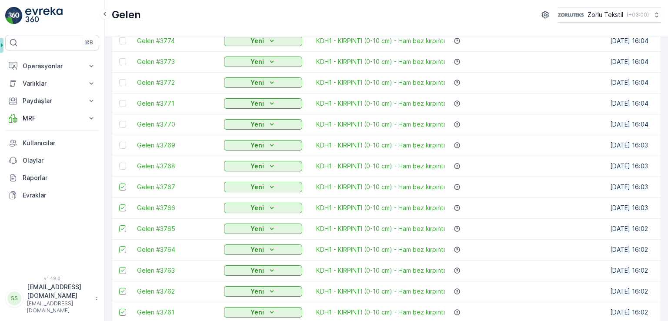
scroll to position [420, 0]
click at [122, 166] on div at bounding box center [122, 166] width 7 height 7
click at [119, 163] on input "checkbox" at bounding box center [119, 163] width 0 height 0
click at [122, 145] on div at bounding box center [122, 145] width 7 height 7
click at [119, 142] on input "checkbox" at bounding box center [119, 142] width 0 height 0
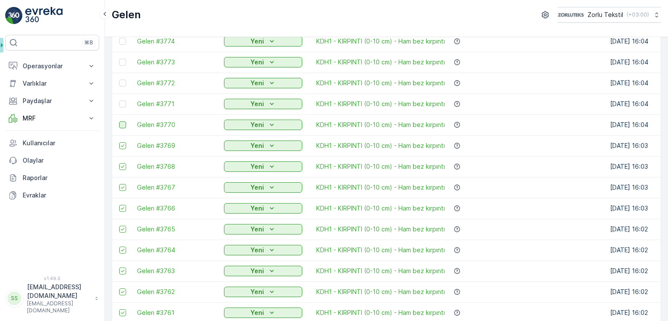
click at [123, 122] on div at bounding box center [122, 124] width 7 height 7
click at [119, 121] on input "checkbox" at bounding box center [119, 121] width 0 height 0
click at [123, 102] on div at bounding box center [122, 103] width 7 height 7
click at [119, 100] on input "checkbox" at bounding box center [119, 100] width 0 height 0
click at [123, 80] on div at bounding box center [122, 83] width 7 height 7
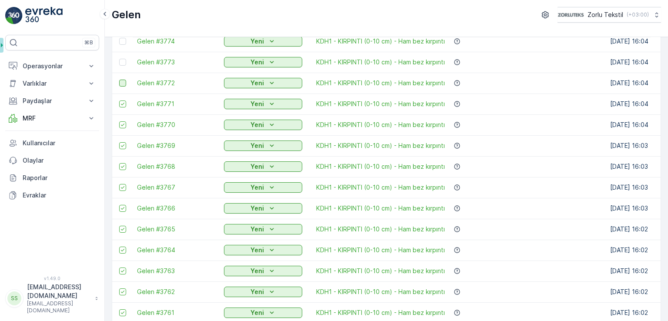
click at [119, 80] on input "checkbox" at bounding box center [119, 80] width 0 height 0
click at [123, 60] on div at bounding box center [122, 62] width 7 height 7
click at [119, 59] on input "checkbox" at bounding box center [119, 59] width 0 height 0
click at [123, 42] on div at bounding box center [122, 41] width 7 height 7
click at [119, 38] on input "checkbox" at bounding box center [119, 38] width 0 height 0
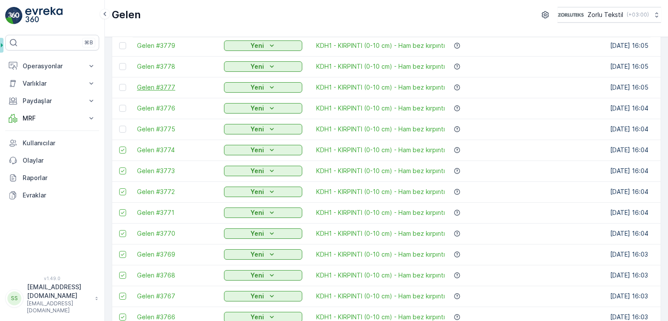
scroll to position [290, 0]
click at [124, 152] on div at bounding box center [122, 150] width 7 height 7
click at [119, 147] on input "checkbox" at bounding box center [119, 147] width 0 height 0
click at [121, 130] on div at bounding box center [122, 130] width 7 height 7
click at [119, 127] on input "checkbox" at bounding box center [119, 127] width 0 height 0
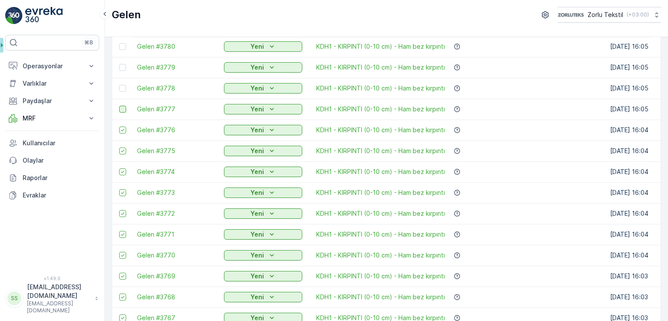
click at [123, 107] on div at bounding box center [122, 109] width 7 height 7
click at [119, 106] on input "checkbox" at bounding box center [119, 106] width 0 height 0
click at [123, 88] on div at bounding box center [122, 88] width 7 height 7
click at [119, 85] on input "checkbox" at bounding box center [119, 85] width 0 height 0
click at [122, 68] on div at bounding box center [122, 67] width 7 height 7
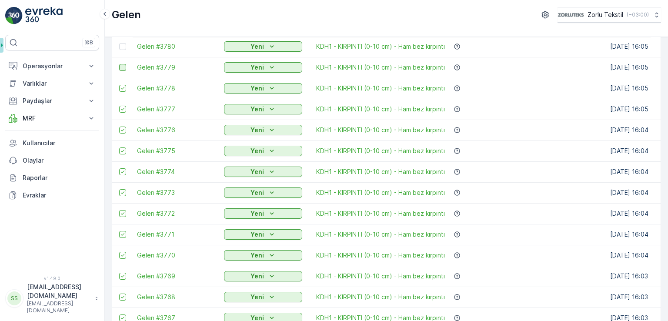
click at [119, 64] on input "checkbox" at bounding box center [119, 64] width 0 height 0
click at [121, 44] on div at bounding box center [122, 46] width 7 height 7
click at [119, 43] on input "checkbox" at bounding box center [119, 43] width 0 height 0
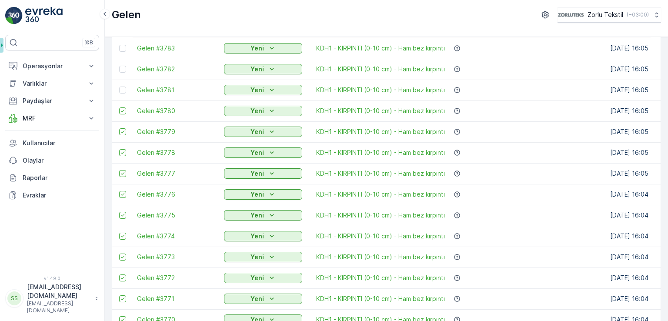
scroll to position [203, 0]
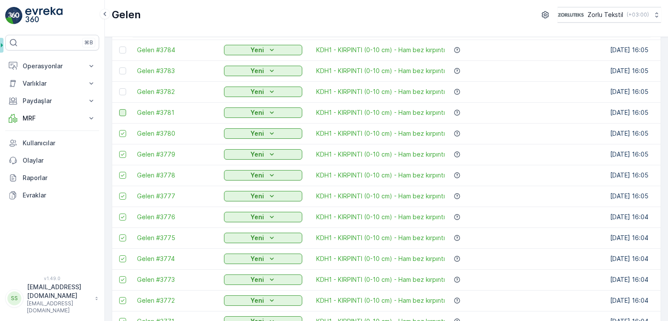
click at [121, 113] on div at bounding box center [122, 112] width 7 height 7
click at [119, 109] on input "checkbox" at bounding box center [119, 109] width 0 height 0
click at [123, 91] on div at bounding box center [122, 91] width 7 height 7
click at [119, 88] on input "checkbox" at bounding box center [119, 88] width 0 height 0
click at [123, 71] on div at bounding box center [122, 70] width 7 height 7
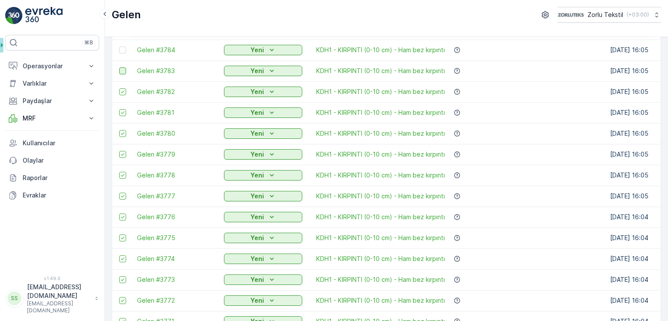
click at [119, 67] on input "checkbox" at bounding box center [119, 67] width 0 height 0
click at [120, 52] on div at bounding box center [122, 50] width 7 height 7
click at [119, 47] on input "checkbox" at bounding box center [119, 47] width 0 height 0
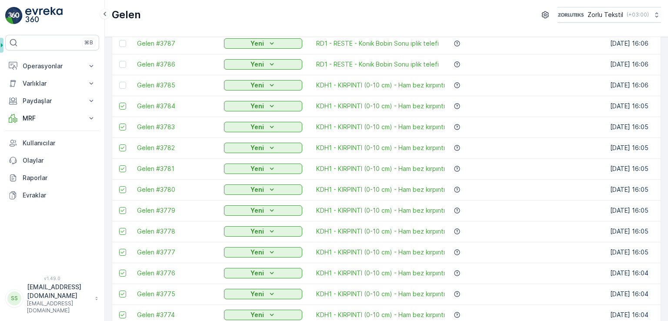
scroll to position [116, 0]
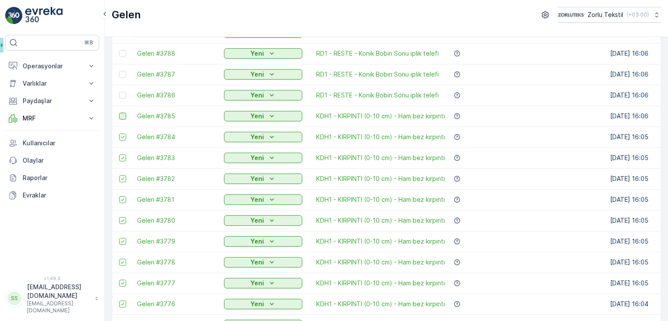
click at [123, 117] on div at bounding box center [122, 116] width 7 height 7
click at [119, 113] on input "checkbox" at bounding box center [119, 113] width 0 height 0
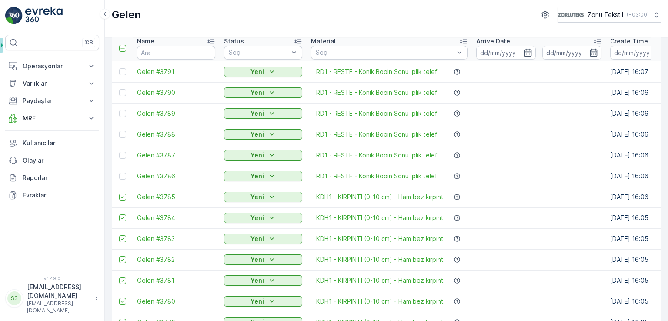
scroll to position [0, 0]
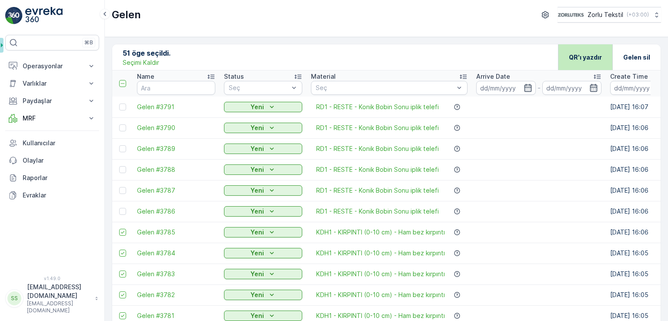
click at [580, 55] on p "QR'ı yazdır" at bounding box center [585, 57] width 33 height 9
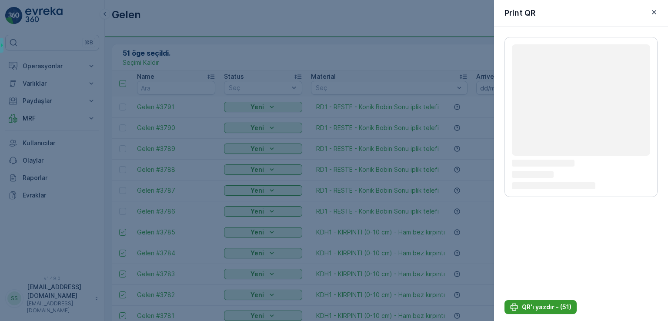
click at [556, 310] on p "QR'ı yazdır - (51)" at bounding box center [547, 307] width 50 height 9
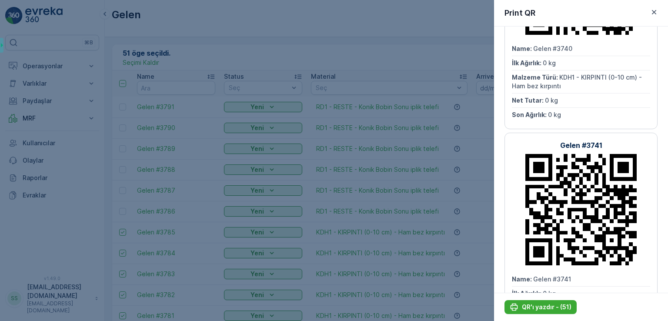
scroll to position [1261, 0]
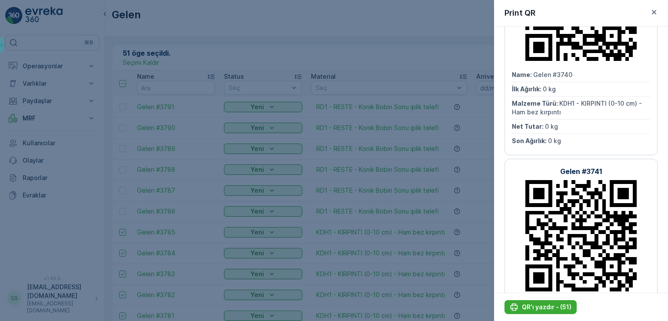
drag, startPoint x: 667, startPoint y: 55, endPoint x: 664, endPoint y: 51, distance: 5.0
click at [664, 30] on html "⌘B Operasyonlar Planlama Rotalar & Görevler Kokpit Ayarlar Varlıklar Varlıklar …" at bounding box center [334, 160] width 668 height 321
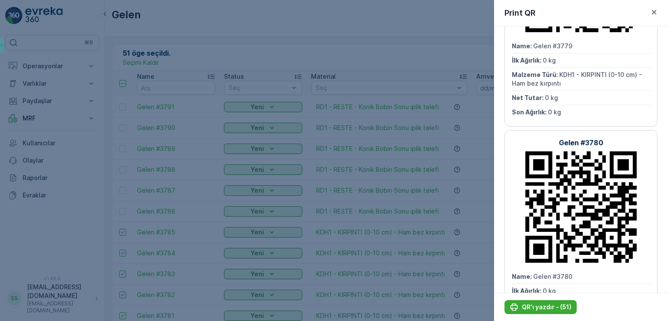
scroll to position [11477, 0]
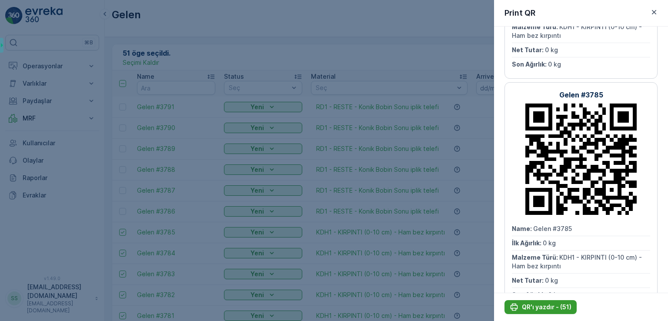
click at [555, 306] on p "QR'ı yazdır - (51)" at bounding box center [547, 307] width 50 height 9
click at [650, 14] on icon "button" at bounding box center [654, 12] width 9 height 9
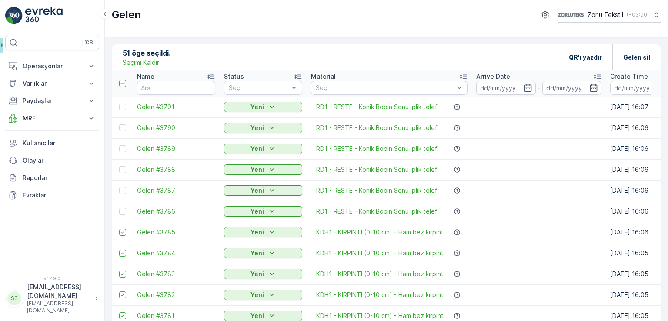
click at [143, 64] on p "Seçimi Kaldır" at bounding box center [141, 62] width 37 height 9
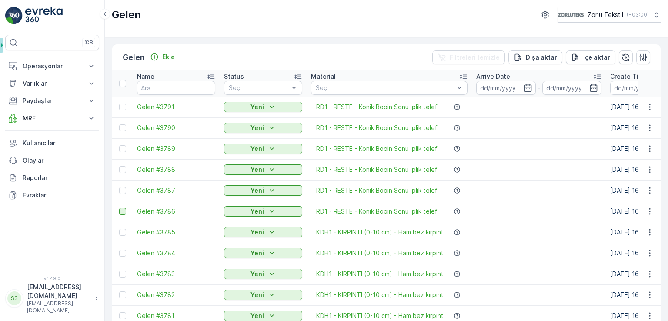
click at [121, 213] on div at bounding box center [122, 211] width 7 height 7
click at [119, 208] on input "checkbox" at bounding box center [119, 208] width 0 height 0
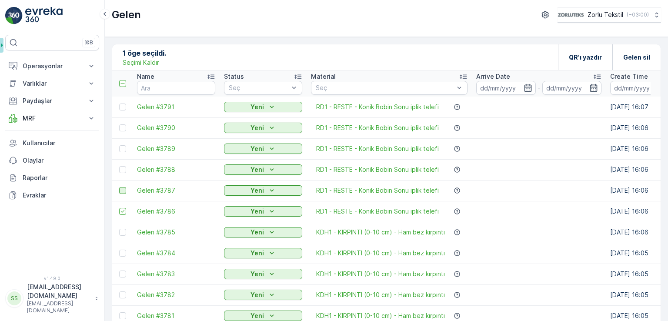
click at [121, 190] on div at bounding box center [122, 190] width 7 height 7
click at [119, 187] on input "checkbox" at bounding box center [119, 187] width 0 height 0
click at [121, 169] on div at bounding box center [122, 169] width 7 height 7
click at [119, 166] on input "checkbox" at bounding box center [119, 166] width 0 height 0
click at [122, 148] on div at bounding box center [122, 148] width 7 height 7
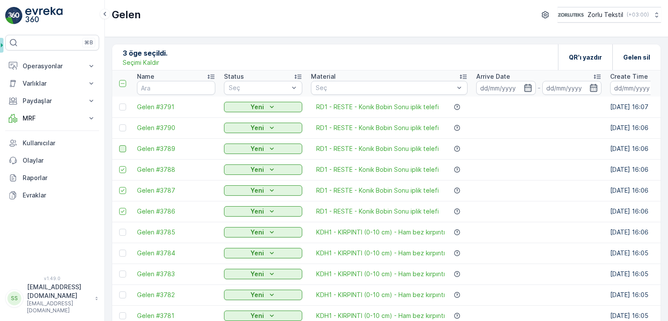
click at [119, 145] on input "checkbox" at bounding box center [119, 145] width 0 height 0
drag, startPoint x: 123, startPoint y: 129, endPoint x: 120, endPoint y: 104, distance: 25.0
click at [123, 128] on div at bounding box center [122, 127] width 7 height 7
click at [119, 124] on input "checkbox" at bounding box center [119, 124] width 0 height 0
click at [120, 104] on div at bounding box center [122, 106] width 7 height 7
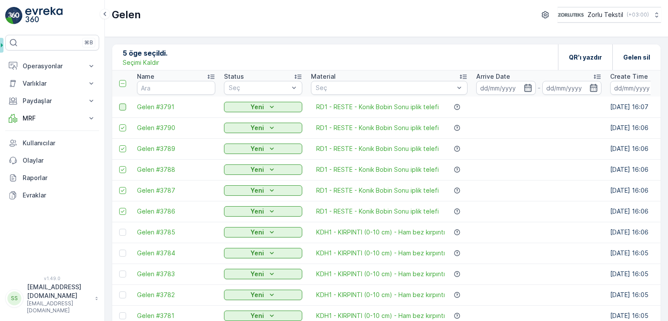
click at [119, 103] on input "checkbox" at bounding box center [119, 103] width 0 height 0
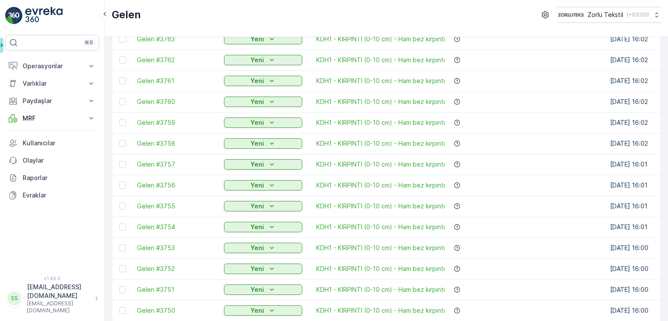
scroll to position [855, 0]
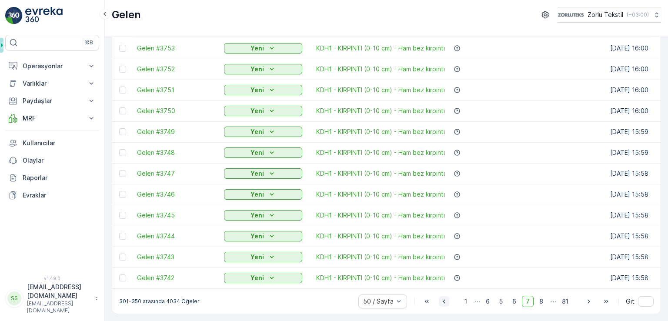
click at [442, 302] on icon "button" at bounding box center [444, 301] width 9 height 9
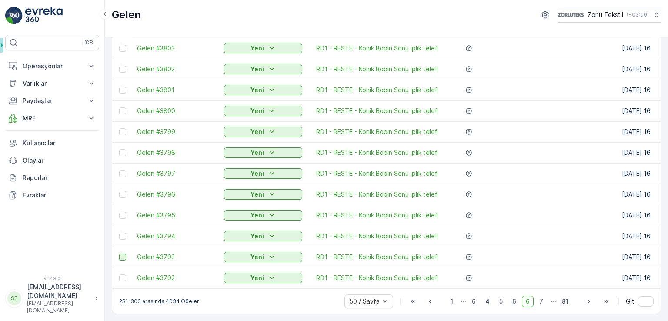
click at [122, 276] on div at bounding box center [122, 277] width 7 height 7
click at [119, 274] on input "checkbox" at bounding box center [119, 274] width 0 height 0
click at [123, 253] on div at bounding box center [122, 256] width 7 height 7
click at [119, 253] on input "checkbox" at bounding box center [119, 253] width 0 height 0
drag, startPoint x: 123, startPoint y: 233, endPoint x: 124, endPoint y: 213, distance: 20.0
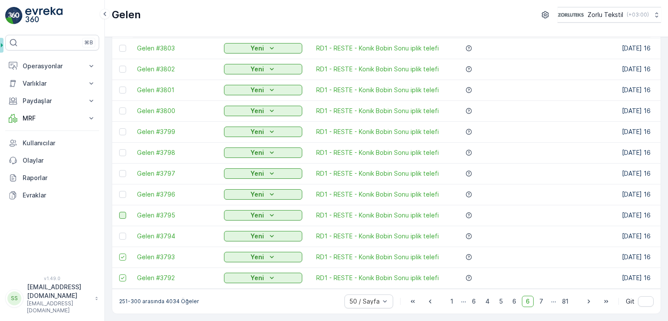
click at [123, 233] on div at bounding box center [122, 236] width 7 height 7
click at [119, 233] on input "checkbox" at bounding box center [119, 233] width 0 height 0
click at [124, 213] on div at bounding box center [122, 215] width 7 height 7
click at [119, 212] on input "checkbox" at bounding box center [119, 212] width 0 height 0
click at [122, 191] on div at bounding box center [122, 194] width 7 height 7
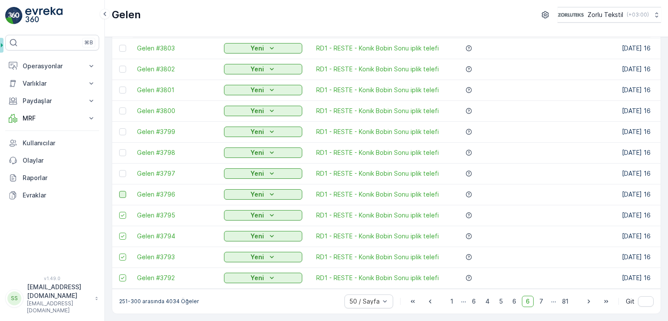
click at [119, 191] on input "checkbox" at bounding box center [119, 191] width 0 height 0
click at [122, 170] on div at bounding box center [122, 173] width 7 height 7
click at [119, 170] on input "checkbox" at bounding box center [119, 170] width 0 height 0
click at [123, 149] on div at bounding box center [122, 152] width 7 height 7
click at [119, 149] on input "checkbox" at bounding box center [119, 149] width 0 height 0
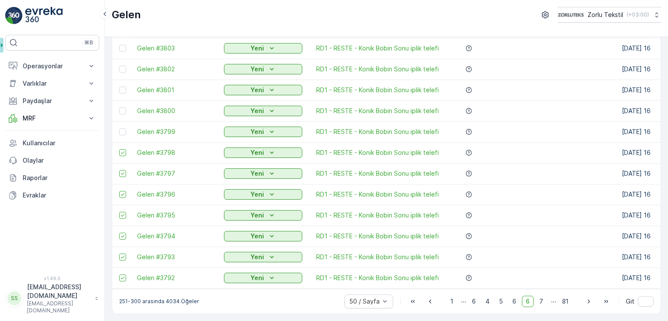
click at [120, 124] on td at bounding box center [122, 131] width 20 height 21
click at [123, 128] on div at bounding box center [122, 131] width 7 height 7
click at [119, 128] on input "checkbox" at bounding box center [119, 128] width 0 height 0
click at [122, 108] on div at bounding box center [122, 110] width 7 height 7
click at [119, 107] on input "checkbox" at bounding box center [119, 107] width 0 height 0
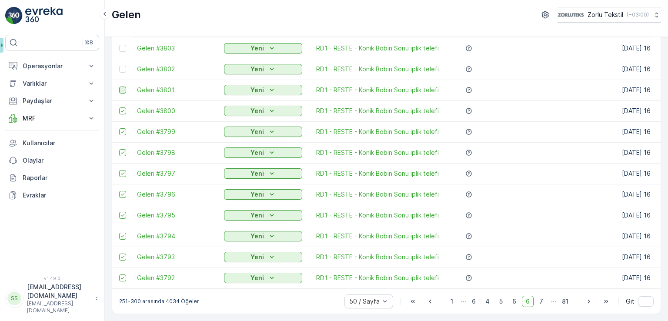
click at [123, 87] on div at bounding box center [122, 90] width 7 height 7
click at [119, 87] on input "checkbox" at bounding box center [119, 87] width 0 height 0
click at [121, 66] on div at bounding box center [122, 69] width 7 height 7
click at [119, 66] on input "checkbox" at bounding box center [119, 66] width 0 height 0
drag, startPoint x: 122, startPoint y: 44, endPoint x: 139, endPoint y: 80, distance: 39.5
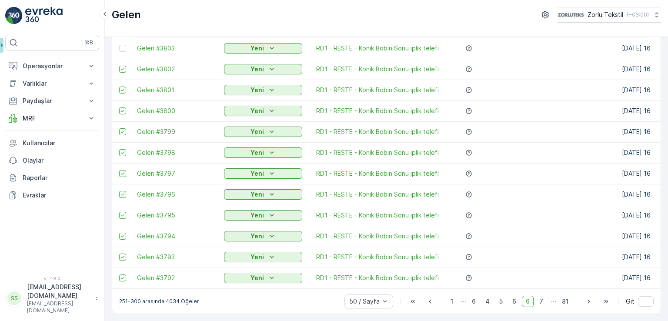
click at [123, 45] on div at bounding box center [122, 48] width 7 height 7
click at [119, 45] on input "checkbox" at bounding box center [119, 45] width 0 height 0
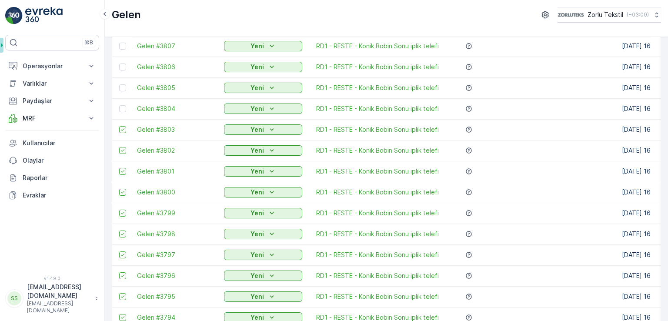
scroll to position [768, 0]
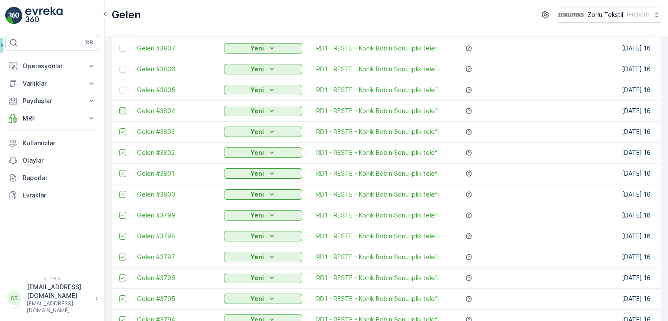
click at [122, 112] on div at bounding box center [122, 110] width 7 height 7
click at [119, 107] on input "checkbox" at bounding box center [119, 107] width 0 height 0
click at [122, 87] on div at bounding box center [122, 90] width 7 height 7
click at [119, 87] on input "checkbox" at bounding box center [119, 87] width 0 height 0
click at [122, 68] on div at bounding box center [122, 69] width 7 height 7
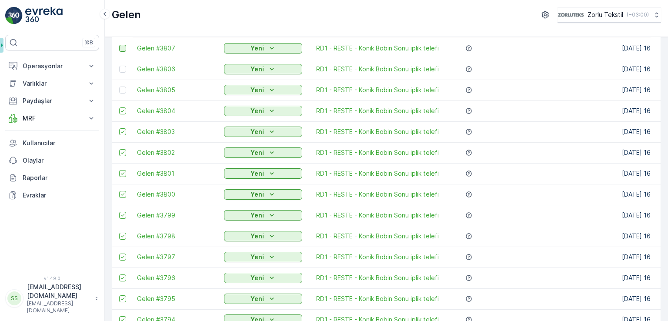
click at [119, 66] on input "checkbox" at bounding box center [119, 66] width 0 height 0
drag, startPoint x: 122, startPoint y: 49, endPoint x: 126, endPoint y: 56, distance: 7.4
click at [123, 49] on div at bounding box center [122, 48] width 7 height 7
click at [119, 45] on input "checkbox" at bounding box center [119, 45] width 0 height 0
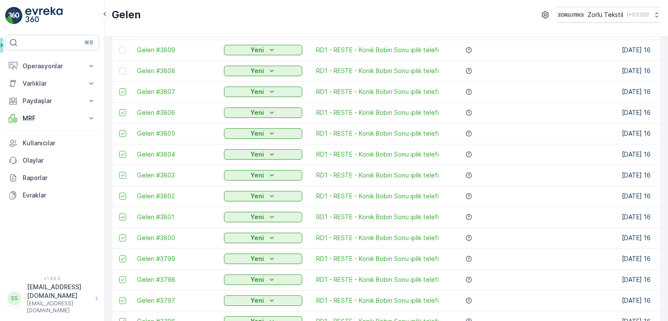
scroll to position [681, 0]
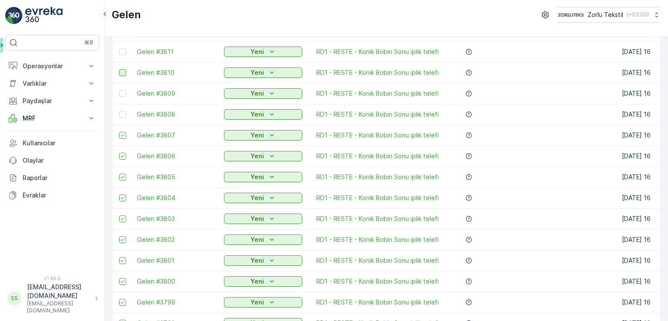
drag, startPoint x: 120, startPoint y: 112, endPoint x: 123, endPoint y: 72, distance: 40.1
click at [120, 112] on div at bounding box center [122, 114] width 7 height 7
click at [119, 111] on input "checkbox" at bounding box center [119, 111] width 0 height 0
click at [122, 94] on div at bounding box center [122, 93] width 7 height 7
click at [119, 90] on input "checkbox" at bounding box center [119, 90] width 0 height 0
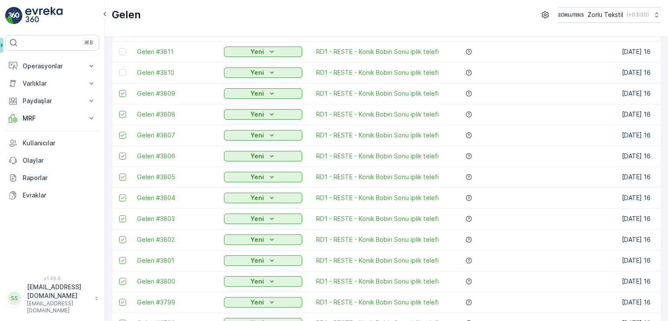
drag, startPoint x: 123, startPoint y: 72, endPoint x: 142, endPoint y: 101, distance: 35.2
click at [123, 72] on div at bounding box center [122, 72] width 7 height 7
click at [119, 69] on input "checkbox" at bounding box center [119, 69] width 0 height 0
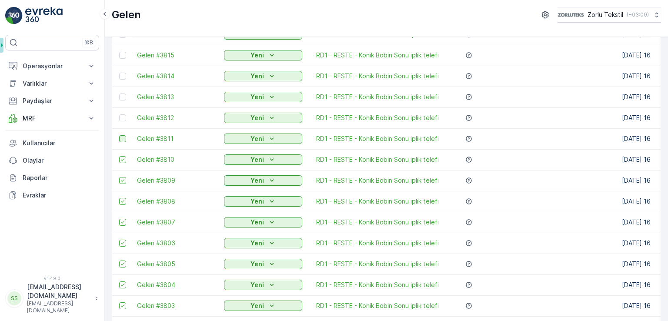
click at [122, 141] on div at bounding box center [122, 138] width 7 height 7
click at [119, 135] on input "checkbox" at bounding box center [119, 135] width 0 height 0
click at [124, 116] on div at bounding box center [122, 117] width 7 height 7
click at [119, 114] on input "checkbox" at bounding box center [119, 114] width 0 height 0
click at [123, 96] on div at bounding box center [122, 96] width 7 height 7
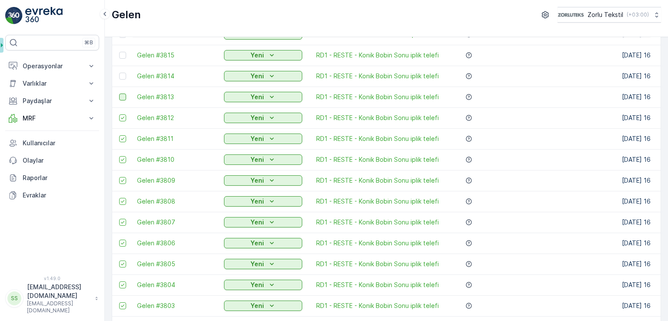
click at [119, 93] on input "checkbox" at bounding box center [119, 93] width 0 height 0
click at [123, 74] on div at bounding box center [122, 76] width 7 height 7
click at [119, 73] on input "checkbox" at bounding box center [119, 73] width 0 height 0
click at [123, 57] on div at bounding box center [122, 55] width 7 height 7
click at [119, 52] on input "checkbox" at bounding box center [119, 52] width 0 height 0
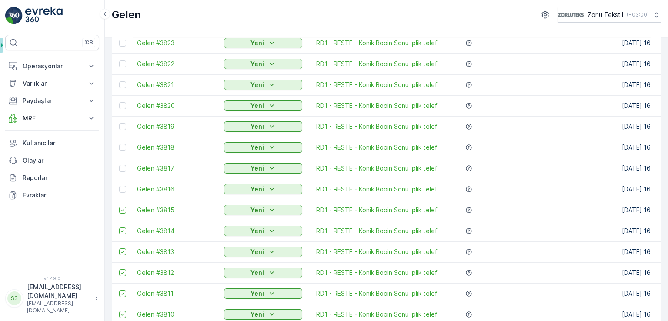
scroll to position [420, 0]
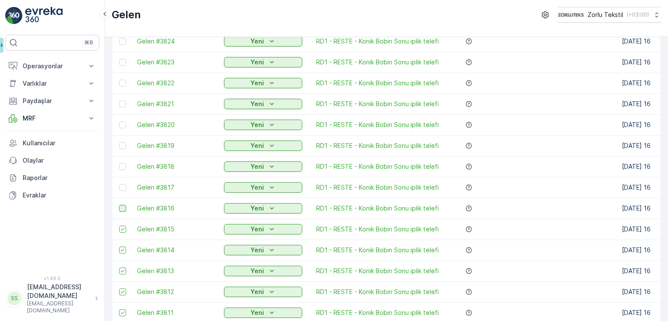
click at [123, 210] on div at bounding box center [122, 208] width 7 height 7
click at [119, 205] on input "checkbox" at bounding box center [119, 205] width 0 height 0
click at [120, 185] on div at bounding box center [122, 187] width 7 height 7
click at [119, 184] on input "checkbox" at bounding box center [119, 184] width 0 height 0
click at [123, 164] on div at bounding box center [122, 166] width 7 height 7
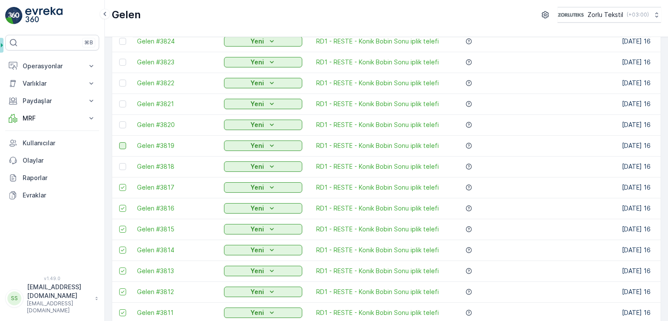
click at [119, 163] on input "checkbox" at bounding box center [119, 163] width 0 height 0
click at [123, 146] on div at bounding box center [122, 145] width 7 height 7
click at [119, 142] on input "checkbox" at bounding box center [119, 142] width 0 height 0
click at [122, 122] on div at bounding box center [122, 124] width 7 height 7
click at [119, 121] on input "checkbox" at bounding box center [119, 121] width 0 height 0
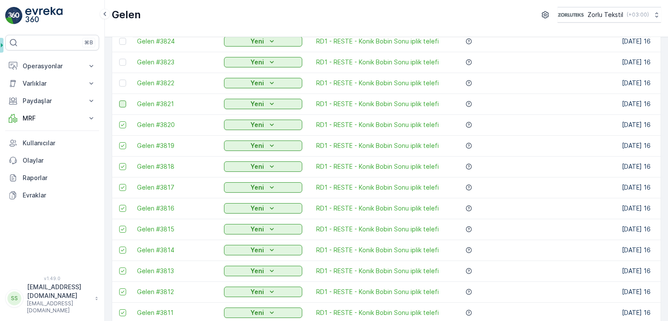
click at [123, 104] on div at bounding box center [122, 103] width 7 height 7
click at [119, 100] on input "checkbox" at bounding box center [119, 100] width 0 height 0
drag, startPoint x: 123, startPoint y: 80, endPoint x: 122, endPoint y: 63, distance: 17.4
click at [123, 80] on div at bounding box center [122, 83] width 7 height 7
click at [119, 80] on input "checkbox" at bounding box center [119, 80] width 0 height 0
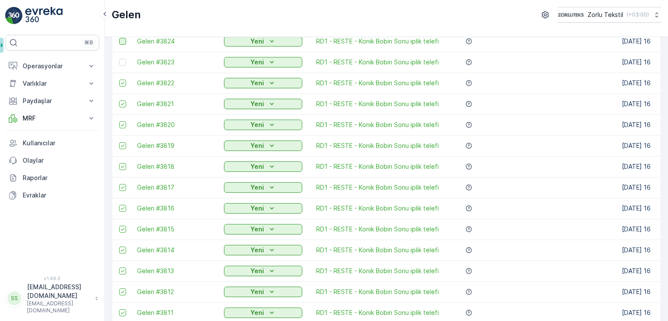
click at [122, 62] on div at bounding box center [122, 62] width 7 height 7
click at [119, 59] on input "checkbox" at bounding box center [119, 59] width 0 height 0
click at [123, 43] on div at bounding box center [122, 41] width 7 height 7
click at [119, 38] on input "checkbox" at bounding box center [119, 38] width 0 height 0
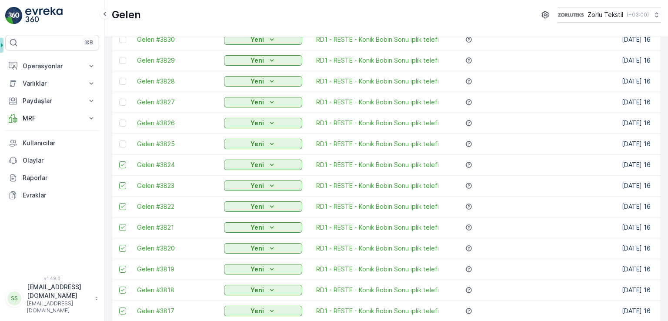
scroll to position [290, 0]
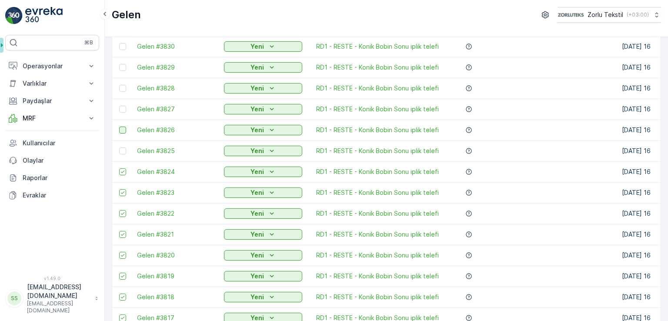
drag, startPoint x: 122, startPoint y: 153, endPoint x: 122, endPoint y: 130, distance: 23.5
click at [122, 153] on div at bounding box center [122, 150] width 7 height 7
click at [119, 147] on input "checkbox" at bounding box center [119, 147] width 0 height 0
drag, startPoint x: 122, startPoint y: 129, endPoint x: 122, endPoint y: 110, distance: 19.6
click at [122, 129] on div at bounding box center [122, 130] width 7 height 7
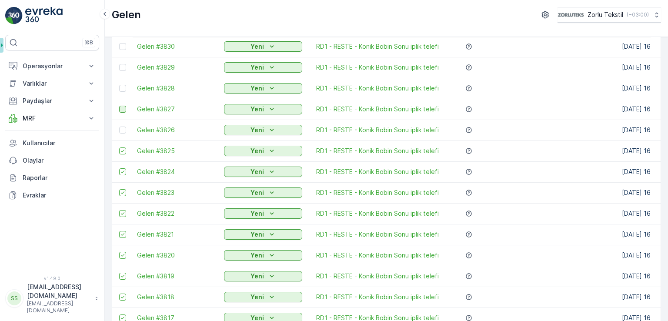
click at [119, 127] on input "checkbox" at bounding box center [119, 127] width 0 height 0
drag, startPoint x: 122, startPoint y: 110, endPoint x: 123, endPoint y: 89, distance: 20.9
click at [122, 109] on div at bounding box center [122, 109] width 7 height 7
click at [119, 106] on input "checkbox" at bounding box center [119, 106] width 0 height 0
click at [123, 88] on div at bounding box center [122, 88] width 7 height 7
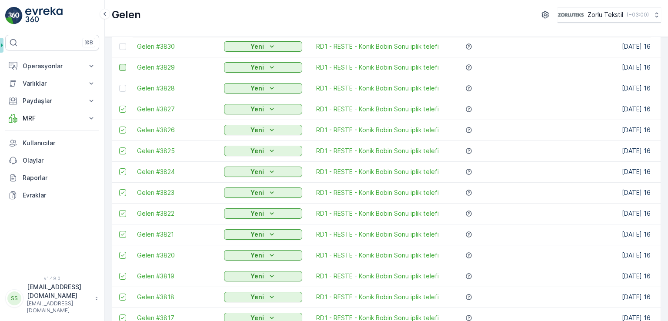
click at [119, 85] on input "checkbox" at bounding box center [119, 85] width 0 height 0
drag, startPoint x: 123, startPoint y: 68, endPoint x: 120, endPoint y: 49, distance: 19.4
click at [123, 68] on div at bounding box center [122, 67] width 7 height 7
click at [119, 64] on input "checkbox" at bounding box center [119, 64] width 0 height 0
click at [124, 47] on div at bounding box center [122, 46] width 7 height 7
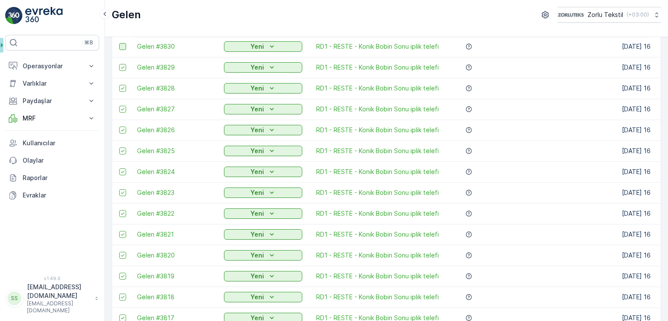
click at [119, 43] on input "checkbox" at bounding box center [119, 43] width 0 height 0
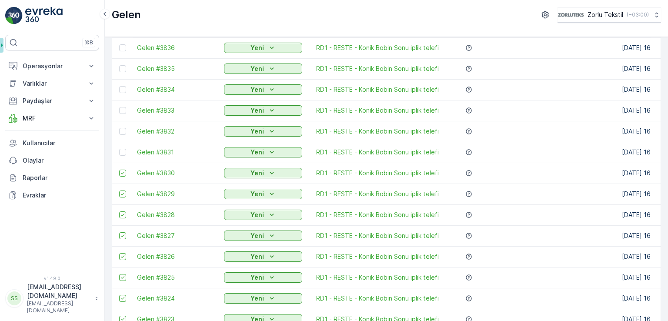
scroll to position [160, 0]
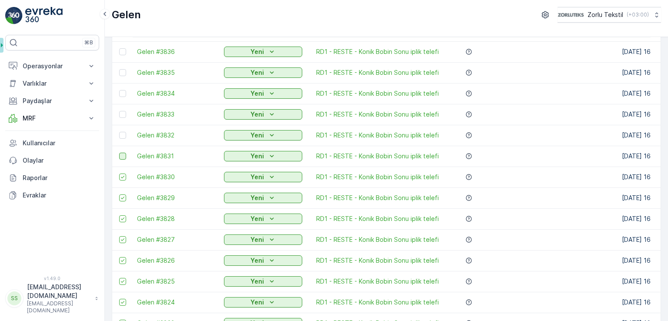
click at [121, 156] on div at bounding box center [122, 156] width 7 height 7
click at [119, 153] on input "checkbox" at bounding box center [119, 153] width 0 height 0
click at [124, 132] on div at bounding box center [122, 135] width 7 height 7
click at [119, 132] on input "checkbox" at bounding box center [119, 132] width 0 height 0
click at [122, 111] on div at bounding box center [122, 114] width 7 height 7
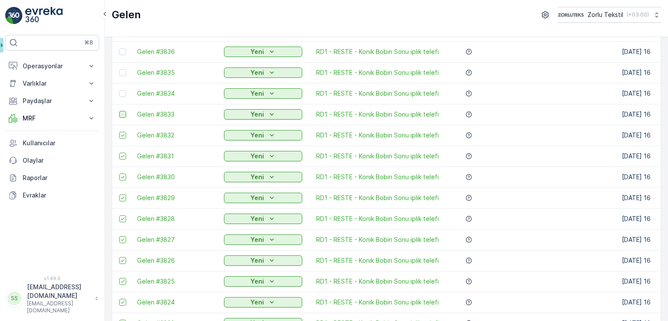
click at [119, 111] on input "checkbox" at bounding box center [119, 111] width 0 height 0
click at [124, 91] on div at bounding box center [122, 93] width 7 height 7
click at [119, 90] on input "checkbox" at bounding box center [119, 90] width 0 height 0
click at [122, 71] on div at bounding box center [122, 72] width 7 height 7
click at [119, 69] on input "checkbox" at bounding box center [119, 69] width 0 height 0
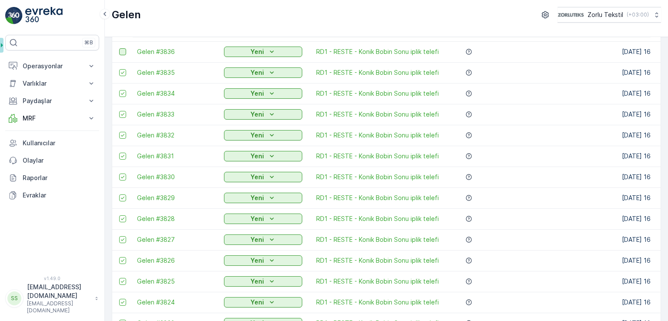
click at [122, 50] on div at bounding box center [122, 51] width 7 height 7
click at [119, 48] on input "checkbox" at bounding box center [119, 48] width 0 height 0
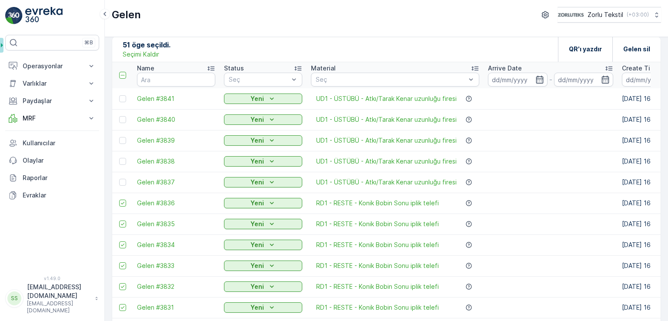
scroll to position [0, 0]
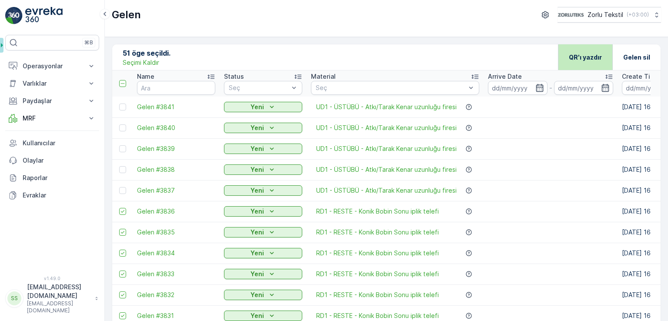
click at [588, 60] on p "QR'ı yazdır" at bounding box center [585, 57] width 33 height 9
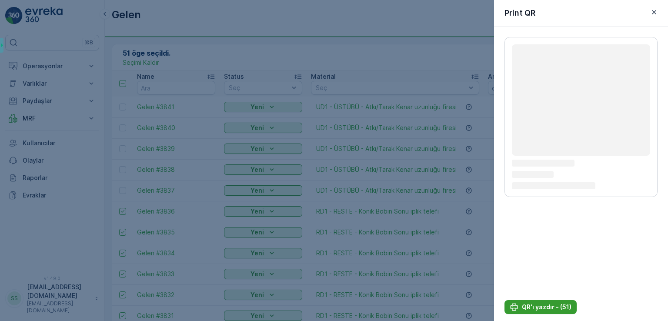
click at [528, 307] on p "QR'ı yazdır - (51)" at bounding box center [547, 307] width 50 height 9
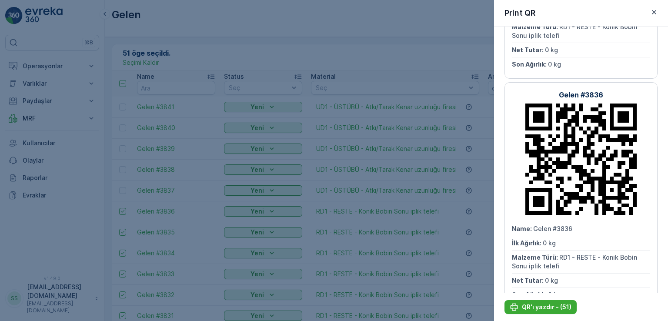
scroll to position [7246, 0]
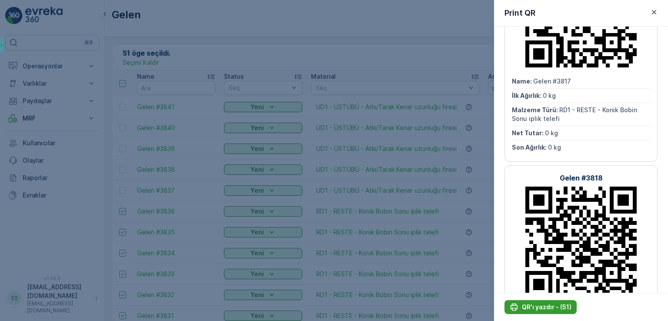
click at [545, 309] on p "QR'ı yazdır - (51)" at bounding box center [547, 307] width 50 height 9
click at [655, 11] on icon "button" at bounding box center [654, 12] width 9 height 9
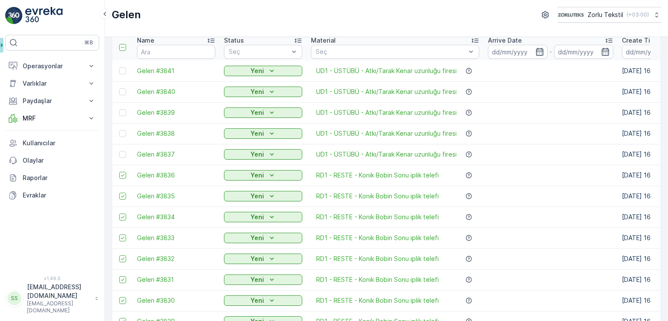
scroll to position [43, 0]
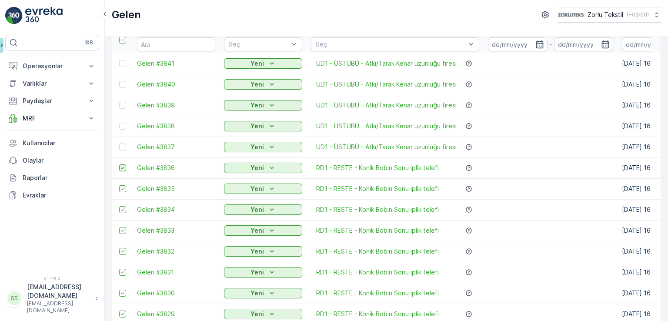
click at [124, 170] on icon at bounding box center [123, 168] width 6 height 6
click at [119, 164] on input "checkbox" at bounding box center [119, 164] width 0 height 0
click at [125, 187] on icon at bounding box center [123, 189] width 6 height 6
click at [119, 185] on input "checkbox" at bounding box center [119, 185] width 0 height 0
click at [125, 211] on div at bounding box center [122, 209] width 7 height 7
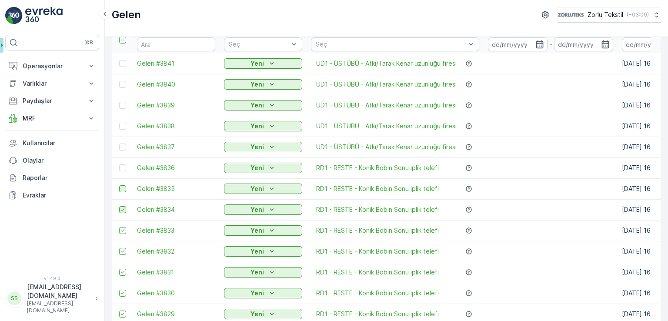
click at [119, 206] on input "checkbox" at bounding box center [119, 206] width 0 height 0
drag, startPoint x: 123, startPoint y: 232, endPoint x: 123, endPoint y: 253, distance: 21.7
click at [123, 233] on div at bounding box center [122, 230] width 7 height 7
click at [119, 227] on input "checkbox" at bounding box center [119, 227] width 0 height 0
click at [123, 253] on icon at bounding box center [123, 251] width 6 height 6
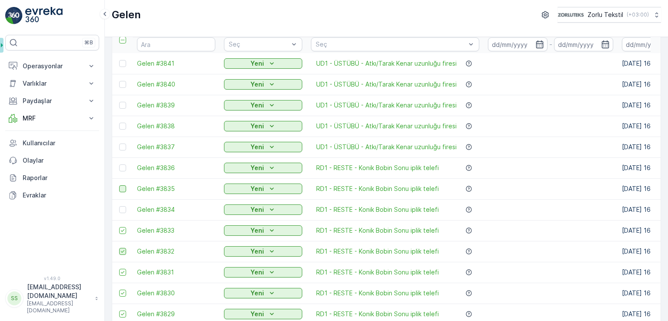
click at [119, 248] on input "checkbox" at bounding box center [119, 248] width 0 height 0
click at [122, 271] on icon at bounding box center [123, 272] width 6 height 6
click at [119, 269] on input "checkbox" at bounding box center [119, 269] width 0 height 0
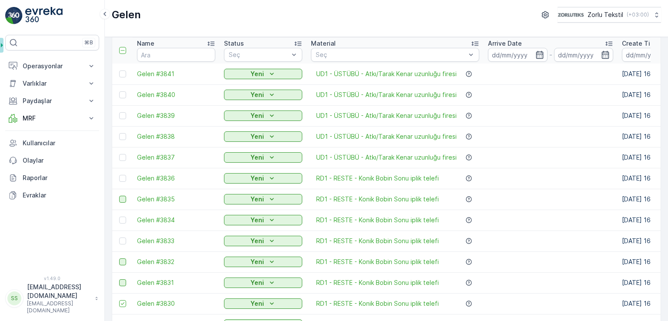
scroll to position [0, 0]
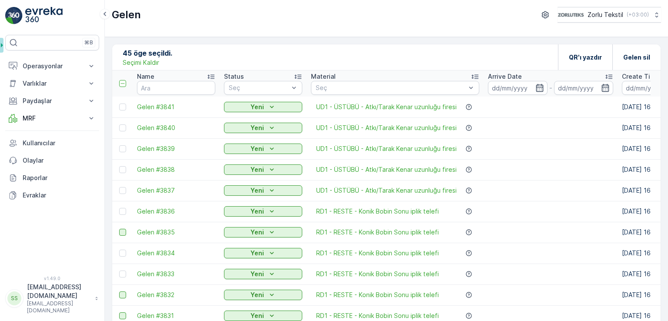
click at [139, 60] on p "Seçimi Kaldır" at bounding box center [141, 62] width 37 height 9
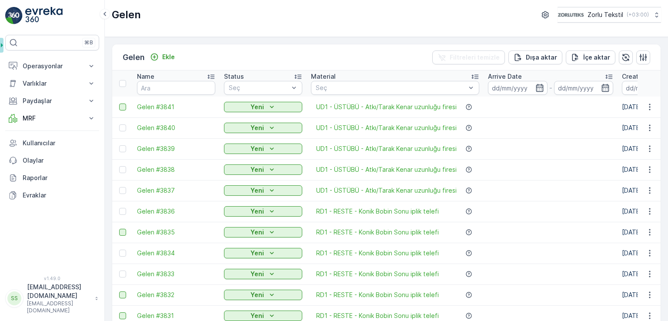
click at [124, 107] on div at bounding box center [122, 106] width 7 height 7
click at [119, 103] on input "checkbox" at bounding box center [119, 103] width 0 height 0
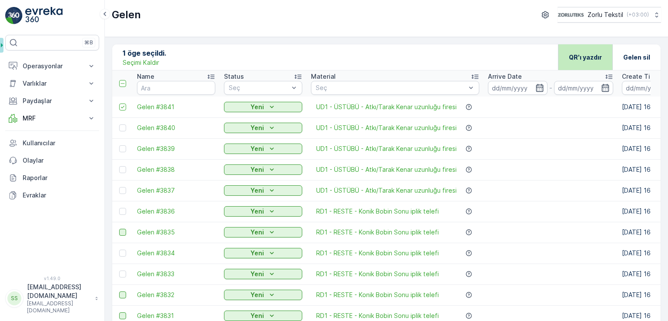
click at [585, 56] on p "QR'ı yazdır" at bounding box center [585, 57] width 33 height 9
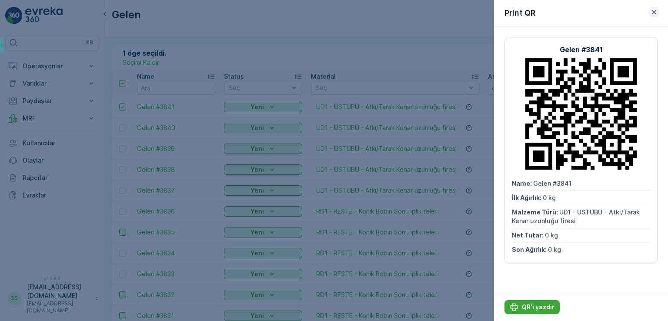
click at [656, 13] on icon "button" at bounding box center [654, 12] width 9 height 9
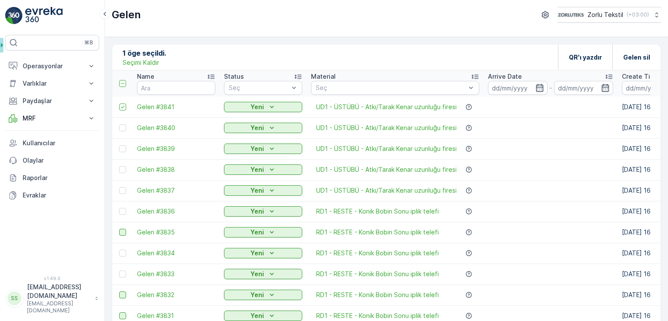
click at [134, 60] on p "Seçimi Kaldır" at bounding box center [141, 62] width 37 height 9
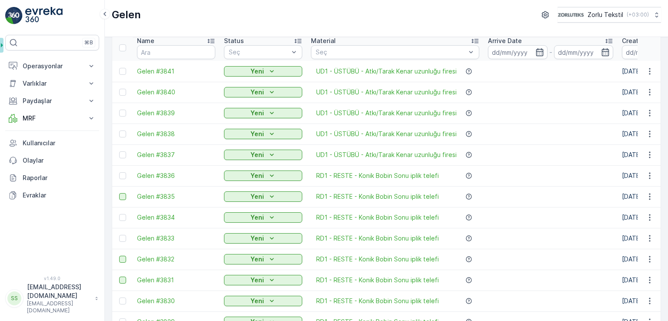
scroll to position [43, 0]
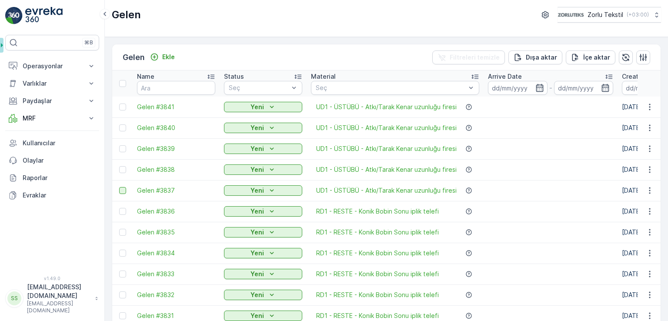
click at [119, 189] on div at bounding box center [122, 190] width 7 height 7
click at [119, 187] on input "checkbox" at bounding box center [119, 187] width 0 height 0
click at [121, 168] on div at bounding box center [122, 169] width 7 height 7
click at [119, 166] on input "checkbox" at bounding box center [119, 166] width 0 height 0
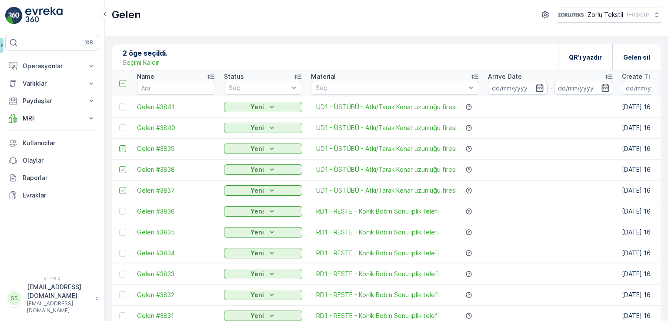
click at [123, 147] on div at bounding box center [122, 148] width 7 height 7
click at [119, 145] on input "checkbox" at bounding box center [119, 145] width 0 height 0
click at [122, 124] on div at bounding box center [122, 127] width 7 height 7
click at [119, 124] on input "checkbox" at bounding box center [119, 124] width 0 height 0
click at [122, 107] on div at bounding box center [122, 106] width 7 height 7
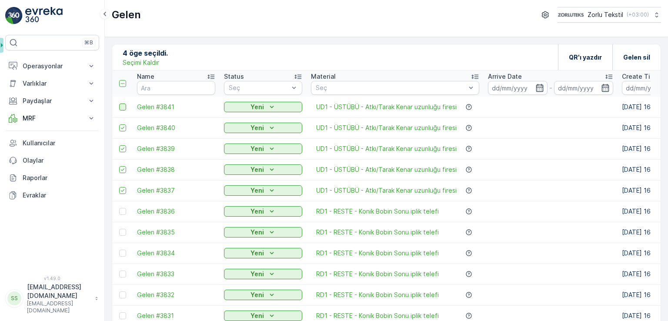
click at [119, 103] on input "checkbox" at bounding box center [119, 103] width 0 height 0
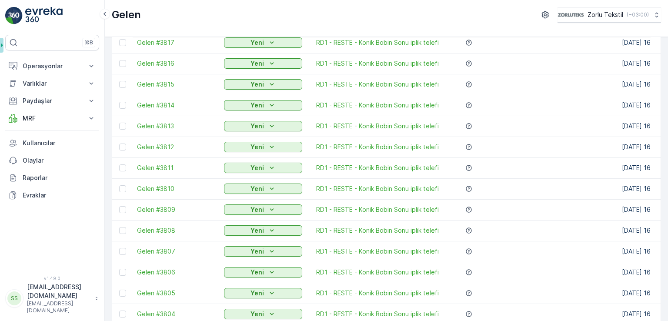
scroll to position [855, 0]
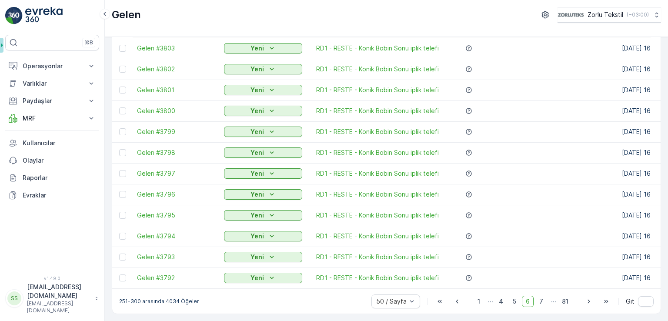
click at [457, 303] on icon "button" at bounding box center [457, 301] width 9 height 9
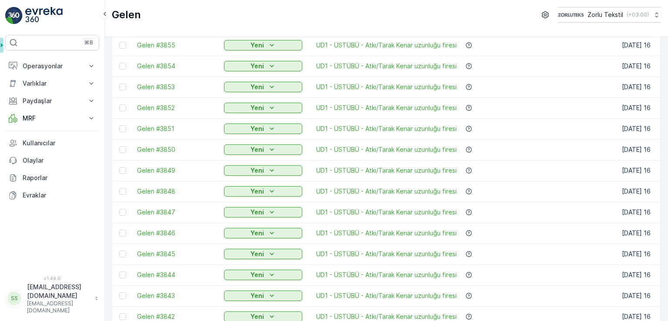
scroll to position [855, 0]
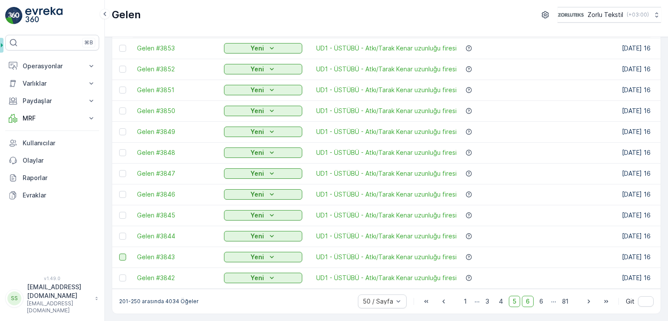
drag, startPoint x: 126, startPoint y: 273, endPoint x: 123, endPoint y: 252, distance: 21.4
click at [126, 274] on div at bounding box center [122, 277] width 7 height 7
click at [119, 274] on input "checkbox" at bounding box center [119, 274] width 0 height 0
click at [123, 253] on div at bounding box center [122, 256] width 7 height 7
click at [119, 253] on input "checkbox" at bounding box center [119, 253] width 0 height 0
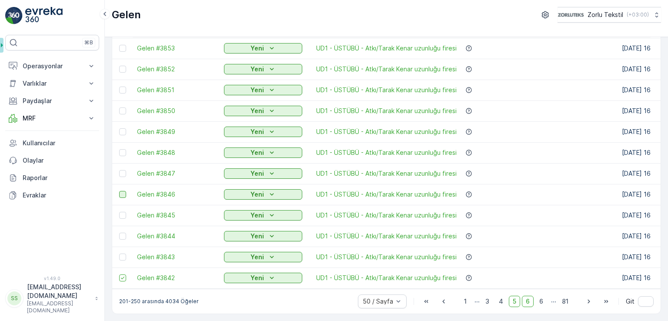
click at [123, 233] on div at bounding box center [122, 236] width 7 height 7
click at [119, 233] on input "checkbox" at bounding box center [119, 233] width 0 height 0
click at [123, 212] on div at bounding box center [122, 215] width 7 height 7
click at [119, 212] on input "checkbox" at bounding box center [119, 212] width 0 height 0
click at [124, 191] on div at bounding box center [122, 194] width 7 height 7
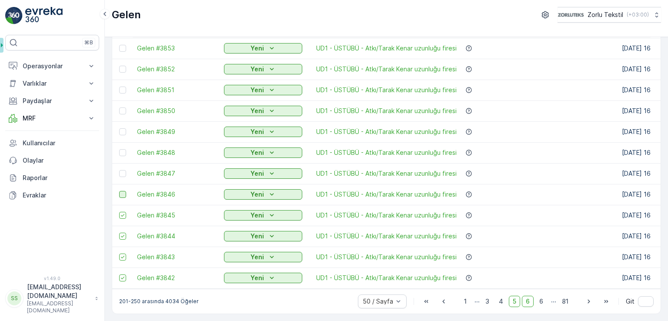
click at [119, 191] on input "checkbox" at bounding box center [119, 191] width 0 height 0
click at [124, 170] on div at bounding box center [122, 173] width 7 height 7
click at [119, 170] on input "checkbox" at bounding box center [119, 170] width 0 height 0
click at [124, 149] on div at bounding box center [122, 152] width 7 height 7
click at [119, 149] on input "checkbox" at bounding box center [119, 149] width 0 height 0
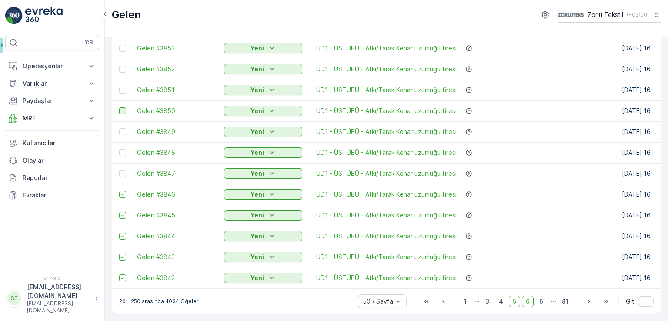
click at [124, 128] on div at bounding box center [122, 131] width 7 height 7
click at [119, 128] on input "checkbox" at bounding box center [119, 128] width 0 height 0
click at [122, 107] on div at bounding box center [122, 110] width 7 height 7
click at [119, 107] on input "checkbox" at bounding box center [119, 107] width 0 height 0
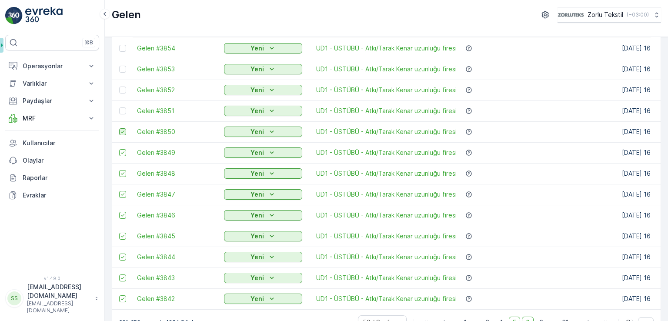
scroll to position [812, 0]
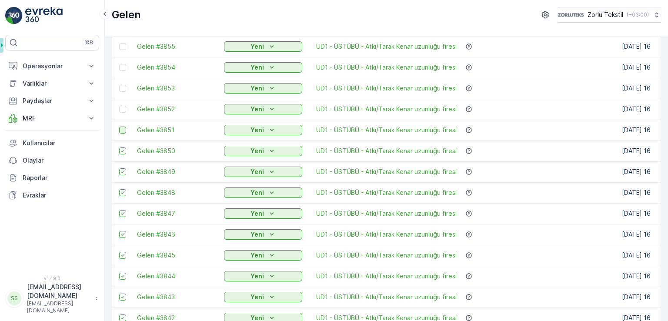
click at [122, 128] on div at bounding box center [122, 130] width 7 height 7
click at [119, 127] on input "checkbox" at bounding box center [119, 127] width 0 height 0
click at [122, 106] on div at bounding box center [122, 109] width 7 height 7
click at [119, 106] on input "checkbox" at bounding box center [119, 106] width 0 height 0
click at [123, 86] on div at bounding box center [122, 88] width 7 height 7
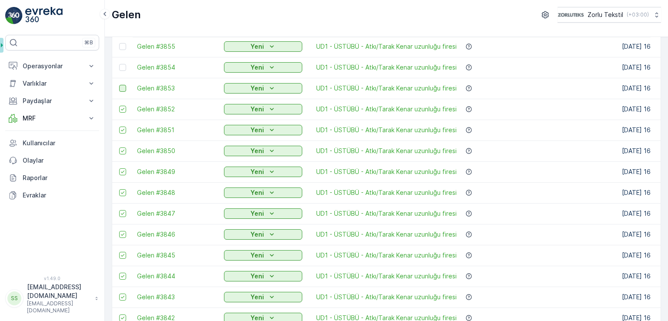
click at [119, 85] on input "checkbox" at bounding box center [119, 85] width 0 height 0
drag, startPoint x: 119, startPoint y: 67, endPoint x: 120, endPoint y: 109, distance: 42.2
click at [119, 67] on div at bounding box center [122, 67] width 7 height 7
click at [119, 64] on input "checkbox" at bounding box center [119, 64] width 0 height 0
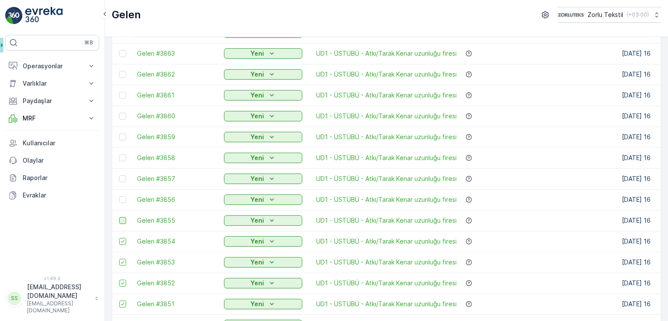
click at [122, 220] on div at bounding box center [122, 220] width 7 height 7
click at [119, 217] on input "checkbox" at bounding box center [119, 217] width 0 height 0
drag, startPoint x: 123, startPoint y: 199, endPoint x: 123, endPoint y: 177, distance: 22.6
click at [123, 199] on div at bounding box center [122, 199] width 7 height 7
click at [119, 196] on input "checkbox" at bounding box center [119, 196] width 0 height 0
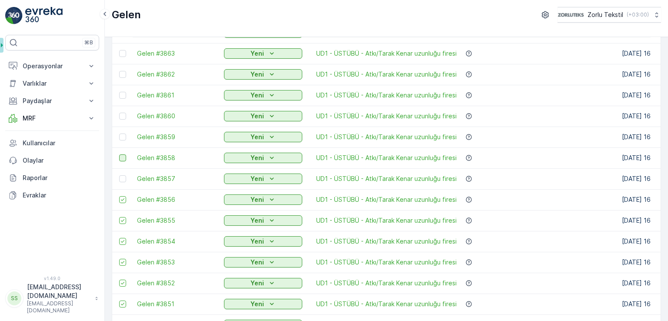
drag, startPoint x: 123, startPoint y: 177, endPoint x: 123, endPoint y: 156, distance: 20.9
click at [123, 176] on div at bounding box center [122, 178] width 7 height 7
click at [119, 175] on input "checkbox" at bounding box center [119, 175] width 0 height 0
click at [123, 155] on div at bounding box center [122, 157] width 7 height 7
click at [119, 154] on input "checkbox" at bounding box center [119, 154] width 0 height 0
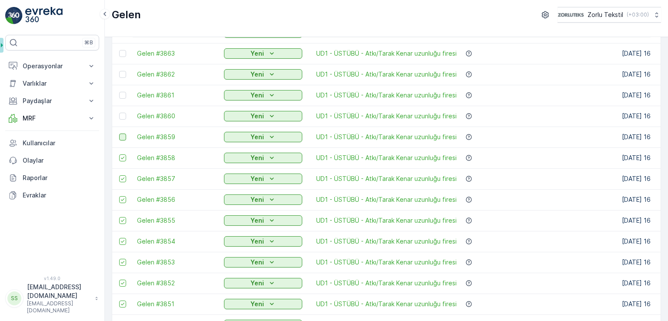
click at [125, 137] on div at bounding box center [122, 136] width 7 height 7
click at [119, 133] on input "checkbox" at bounding box center [119, 133] width 0 height 0
click at [123, 116] on div at bounding box center [122, 116] width 7 height 7
click at [119, 113] on input "checkbox" at bounding box center [119, 113] width 0 height 0
click at [123, 93] on div at bounding box center [122, 95] width 7 height 7
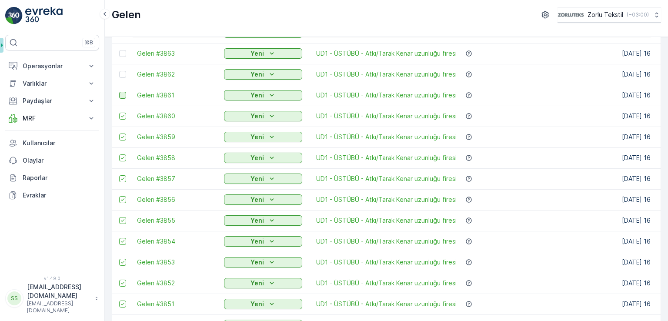
click at [119, 92] on input "checkbox" at bounding box center [119, 92] width 0 height 0
drag, startPoint x: 123, startPoint y: 74, endPoint x: 123, endPoint y: 53, distance: 21.3
click at [123, 73] on div at bounding box center [122, 74] width 7 height 7
click at [119, 71] on input "checkbox" at bounding box center [119, 71] width 0 height 0
click at [123, 52] on div at bounding box center [122, 53] width 7 height 7
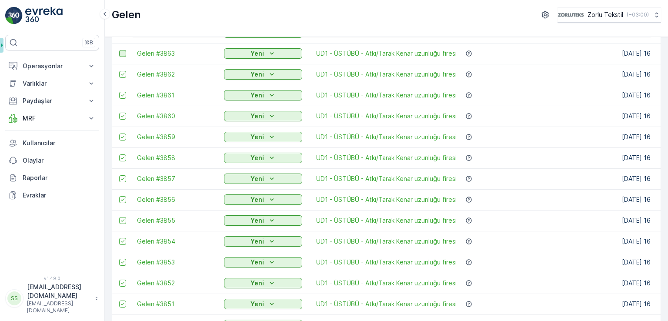
click at [119, 50] on input "checkbox" at bounding box center [119, 50] width 0 height 0
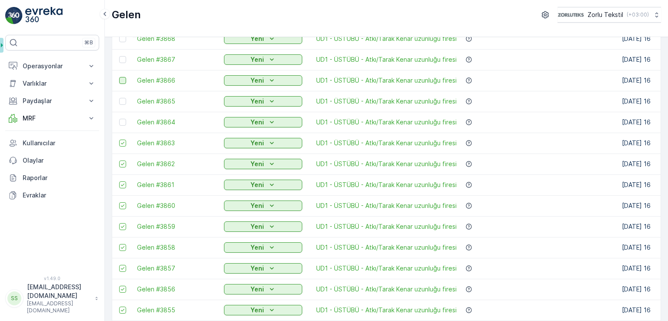
scroll to position [507, 0]
click at [121, 165] on div at bounding box center [122, 163] width 7 height 7
click at [119, 160] on input "checkbox" at bounding box center [119, 160] width 0 height 0
click at [122, 144] on div at bounding box center [122, 142] width 7 height 7
click at [119, 139] on input "checkbox" at bounding box center [119, 139] width 0 height 0
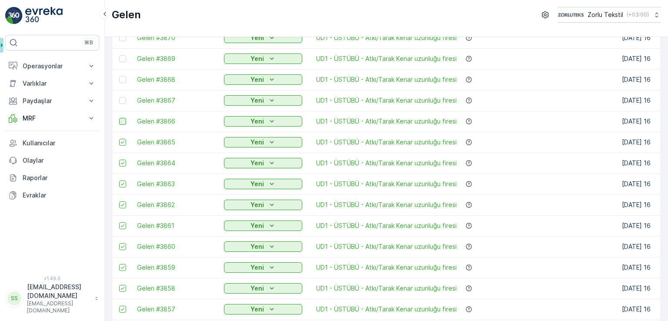
click at [122, 120] on div at bounding box center [122, 121] width 7 height 7
click at [119, 118] on input "checkbox" at bounding box center [119, 118] width 0 height 0
click at [122, 96] on td at bounding box center [122, 100] width 20 height 21
drag, startPoint x: 122, startPoint y: 82, endPoint x: 122, endPoint y: 96, distance: 13.5
click at [122, 82] on div at bounding box center [122, 79] width 7 height 7
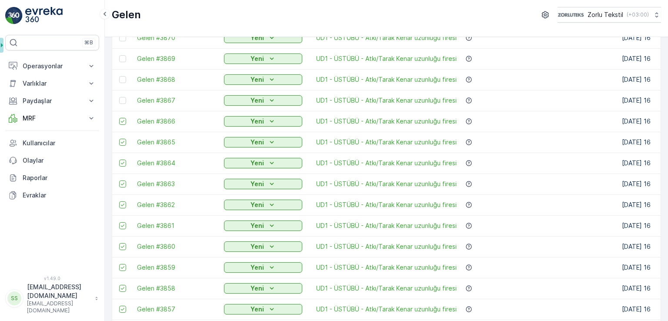
click at [119, 76] on input "checkbox" at bounding box center [119, 76] width 0 height 0
click at [122, 96] on td at bounding box center [122, 100] width 20 height 21
click at [122, 99] on div at bounding box center [122, 100] width 7 height 7
click at [119, 97] on input "checkbox" at bounding box center [119, 97] width 0 height 0
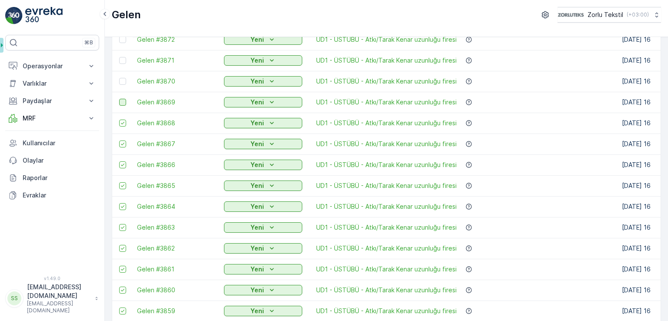
click at [123, 102] on div at bounding box center [122, 102] width 7 height 7
click at [119, 99] on input "checkbox" at bounding box center [119, 99] width 0 height 0
drag, startPoint x: 120, startPoint y: 80, endPoint x: 123, endPoint y: 60, distance: 20.7
click at [121, 80] on div at bounding box center [122, 81] width 7 height 7
click at [119, 78] on input "checkbox" at bounding box center [119, 78] width 0 height 0
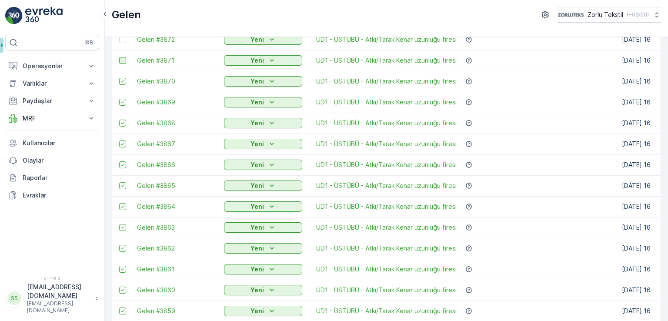
click at [123, 60] on div at bounding box center [122, 60] width 7 height 7
click at [119, 57] on input "checkbox" at bounding box center [119, 57] width 0 height 0
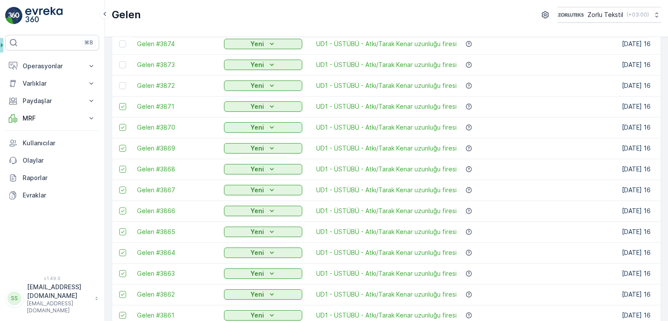
scroll to position [377, 0]
click at [119, 122] on td at bounding box center [122, 126] width 20 height 21
click at [120, 125] on div at bounding box center [122, 126] width 7 height 7
click at [119, 123] on input "checkbox" at bounding box center [119, 123] width 0 height 0
click at [122, 105] on div at bounding box center [122, 105] width 7 height 7
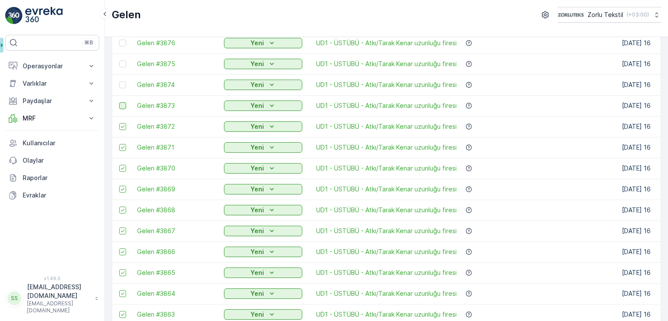
click at [119, 102] on input "checkbox" at bounding box center [119, 102] width 0 height 0
click at [123, 85] on div at bounding box center [122, 84] width 7 height 7
click at [119, 81] on input "checkbox" at bounding box center [119, 81] width 0 height 0
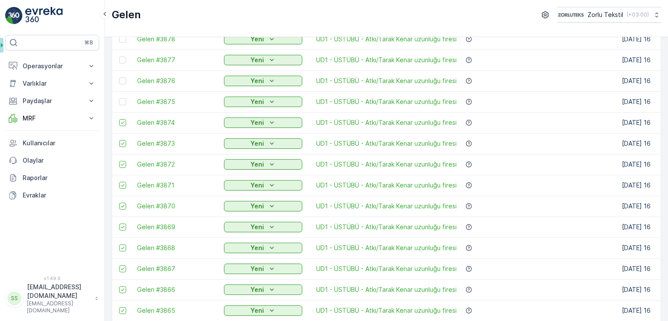
scroll to position [334, 0]
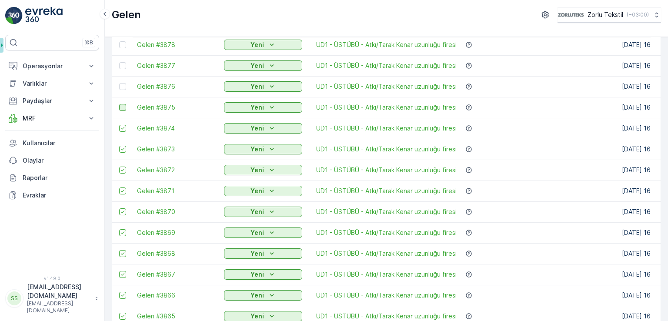
click at [125, 107] on div at bounding box center [122, 107] width 7 height 7
click at [119, 104] on input "checkbox" at bounding box center [119, 104] width 0 height 0
click at [122, 86] on div at bounding box center [122, 86] width 7 height 7
click at [119, 83] on input "checkbox" at bounding box center [119, 83] width 0 height 0
click at [125, 64] on div at bounding box center [122, 65] width 7 height 7
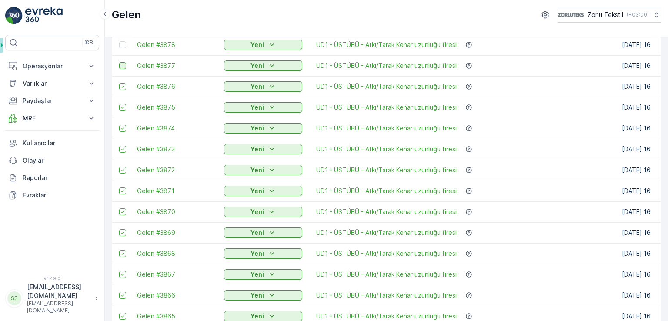
click at [119, 62] on input "checkbox" at bounding box center [119, 62] width 0 height 0
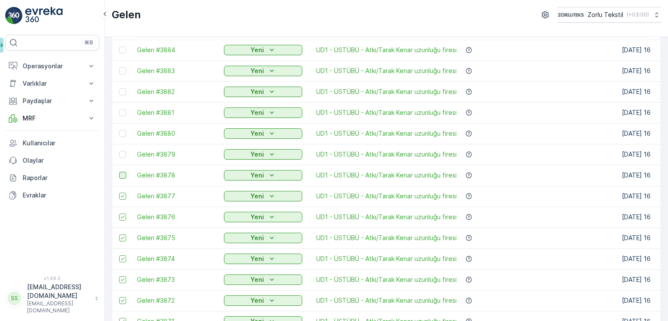
click at [123, 175] on div at bounding box center [122, 175] width 7 height 7
click at [119, 172] on input "checkbox" at bounding box center [119, 172] width 0 height 0
click at [123, 155] on div at bounding box center [122, 154] width 7 height 7
click at [119, 151] on input "checkbox" at bounding box center [119, 151] width 0 height 0
click at [123, 132] on div at bounding box center [122, 133] width 7 height 7
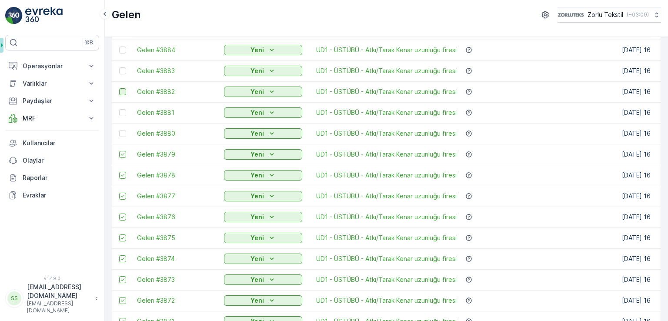
click at [119, 130] on input "checkbox" at bounding box center [119, 130] width 0 height 0
click at [123, 113] on div at bounding box center [122, 112] width 7 height 7
click at [119, 109] on input "checkbox" at bounding box center [119, 109] width 0 height 0
click at [123, 90] on div at bounding box center [122, 91] width 7 height 7
click at [119, 88] on input "checkbox" at bounding box center [119, 88] width 0 height 0
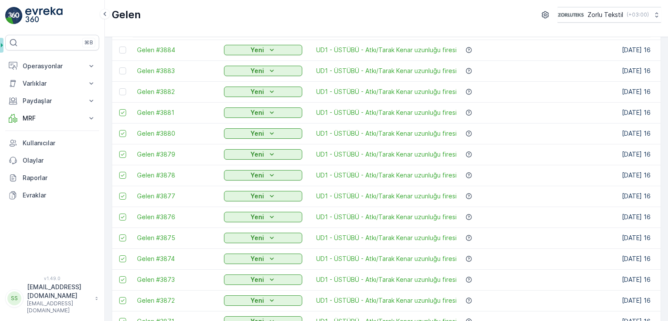
click at [122, 70] on div at bounding box center [122, 70] width 7 height 7
click at [119, 67] on input "checkbox" at bounding box center [119, 67] width 0 height 0
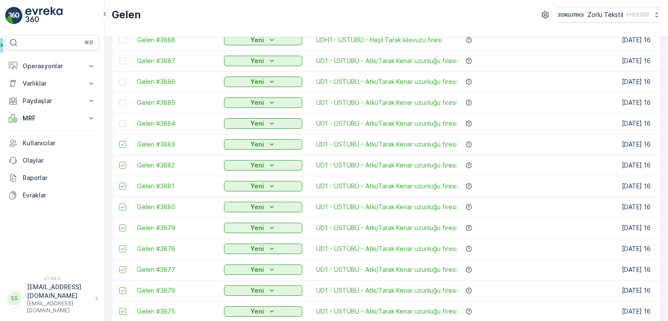
scroll to position [116, 0]
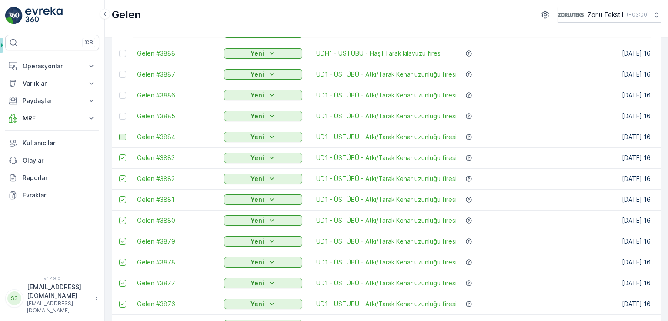
click at [124, 136] on div at bounding box center [122, 136] width 7 height 7
click at [119, 133] on input "checkbox" at bounding box center [119, 133] width 0 height 0
click at [121, 116] on div at bounding box center [122, 116] width 7 height 7
click at [119, 113] on input "checkbox" at bounding box center [119, 113] width 0 height 0
click at [122, 96] on div at bounding box center [122, 95] width 7 height 7
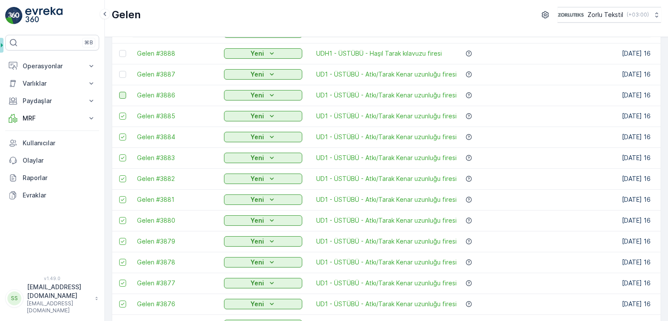
click at [119, 92] on input "checkbox" at bounding box center [119, 92] width 0 height 0
click at [123, 73] on div at bounding box center [122, 74] width 7 height 7
click at [119, 71] on input "checkbox" at bounding box center [119, 71] width 0 height 0
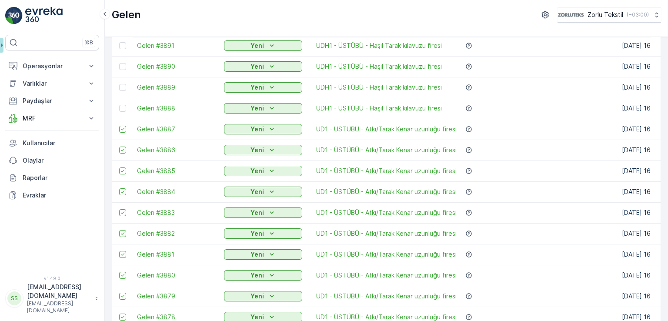
scroll to position [0, 0]
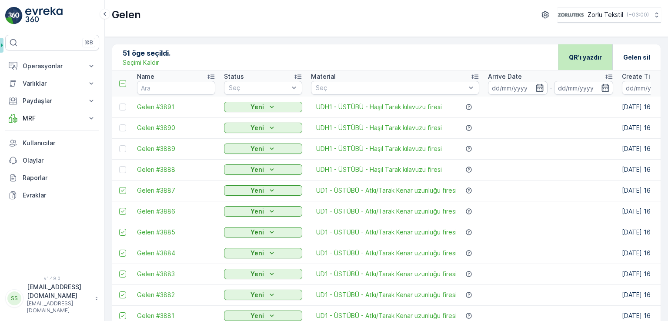
click at [578, 60] on p "QR'ı yazdır" at bounding box center [585, 57] width 33 height 9
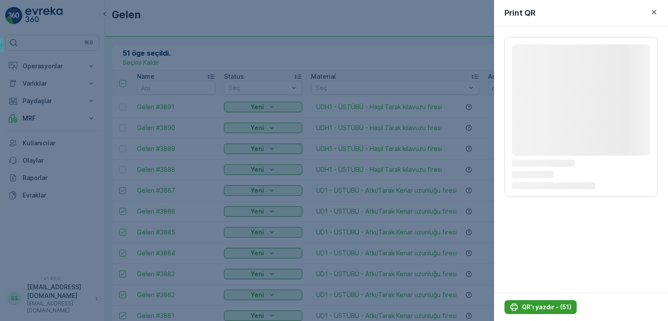
click at [542, 304] on p "QR'ı yazdır - (51)" at bounding box center [547, 307] width 50 height 9
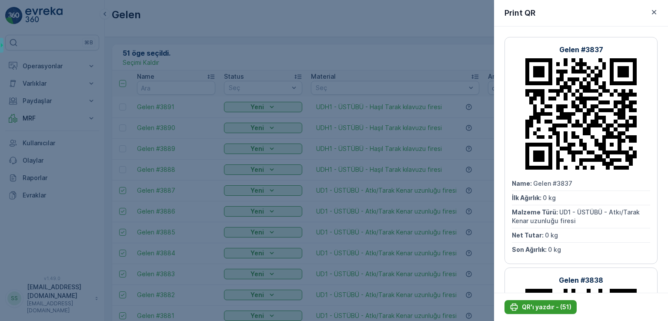
click at [557, 308] on p "QR'ı yazdır - (51)" at bounding box center [547, 307] width 50 height 9
click at [560, 307] on p "QR'ı yazdır - (51)" at bounding box center [547, 307] width 50 height 9
click at [651, 14] on icon "button" at bounding box center [654, 12] width 9 height 9
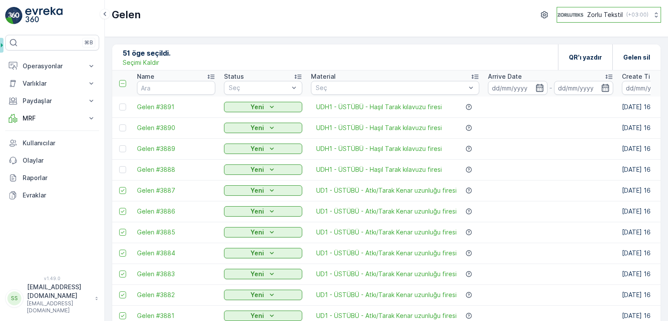
click at [655, 14] on icon at bounding box center [656, 14] width 9 height 9
